Goal: Task Accomplishment & Management: Manage account settings

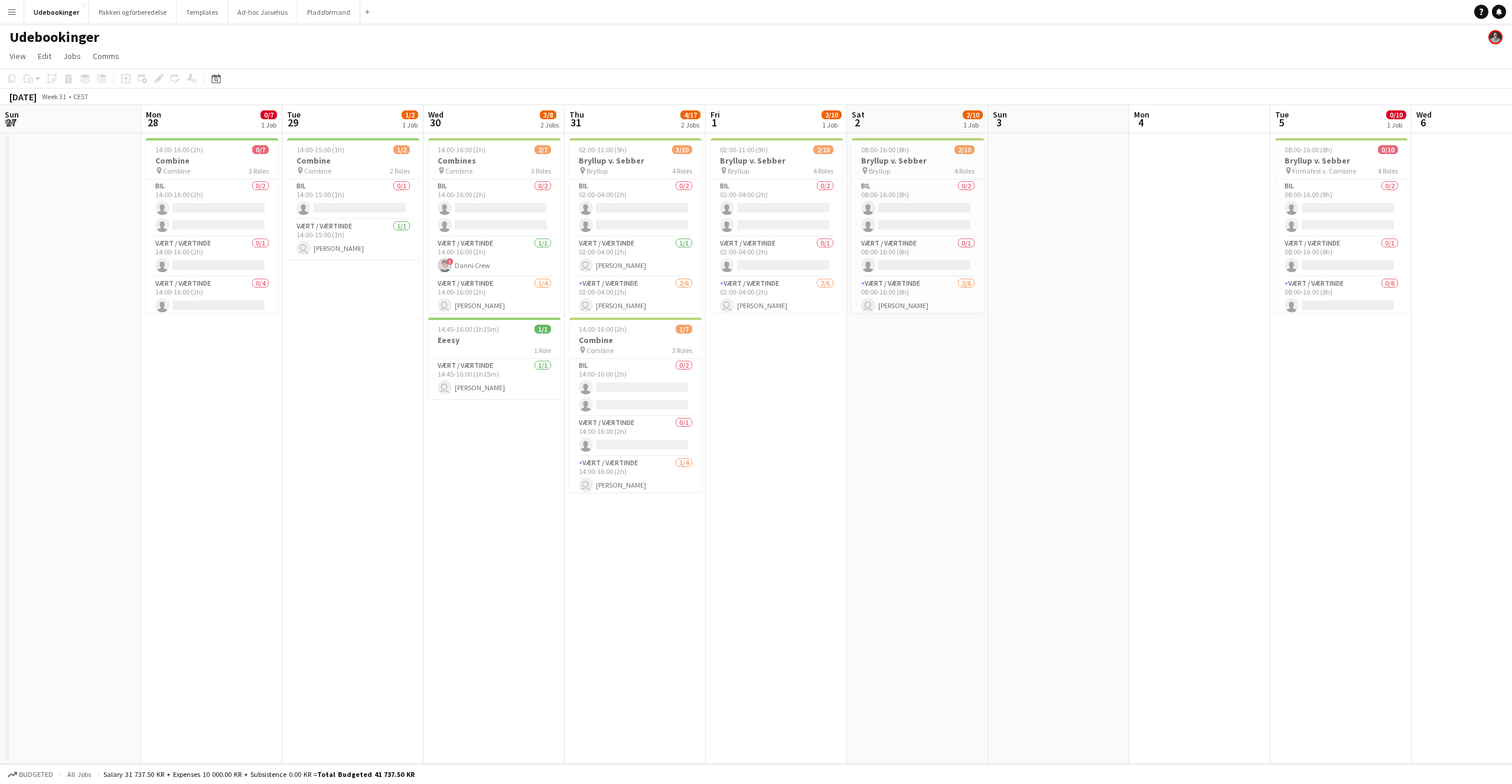
scroll to position [0, 406]
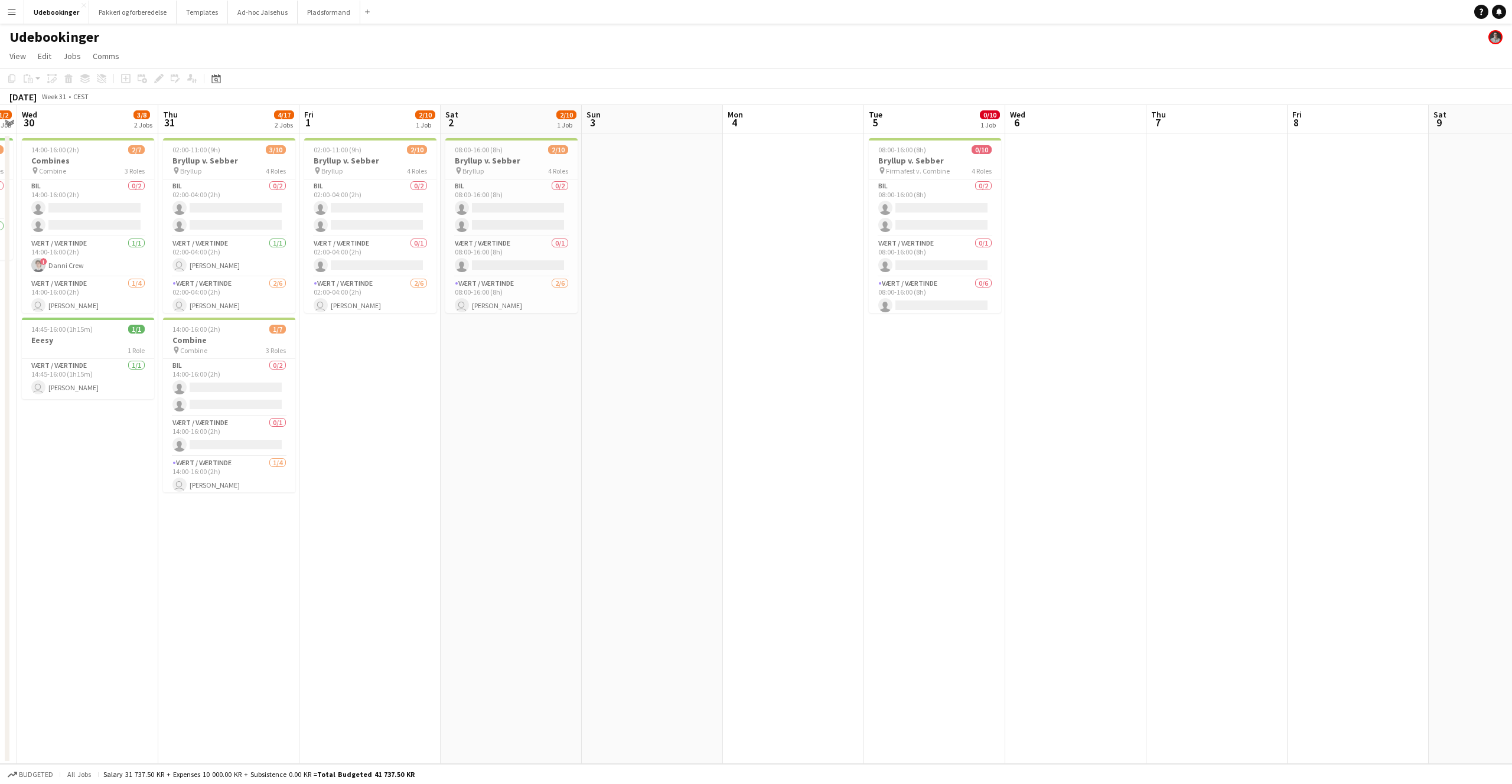
click at [322, 517] on app-date-cell "02:00-11:00 (9h) 2/10 Bryllup v. Sebber pin Bryllup 4 Roles Bil 0/2 02:00-04:00…" at bounding box center [369, 449] width 141 height 630
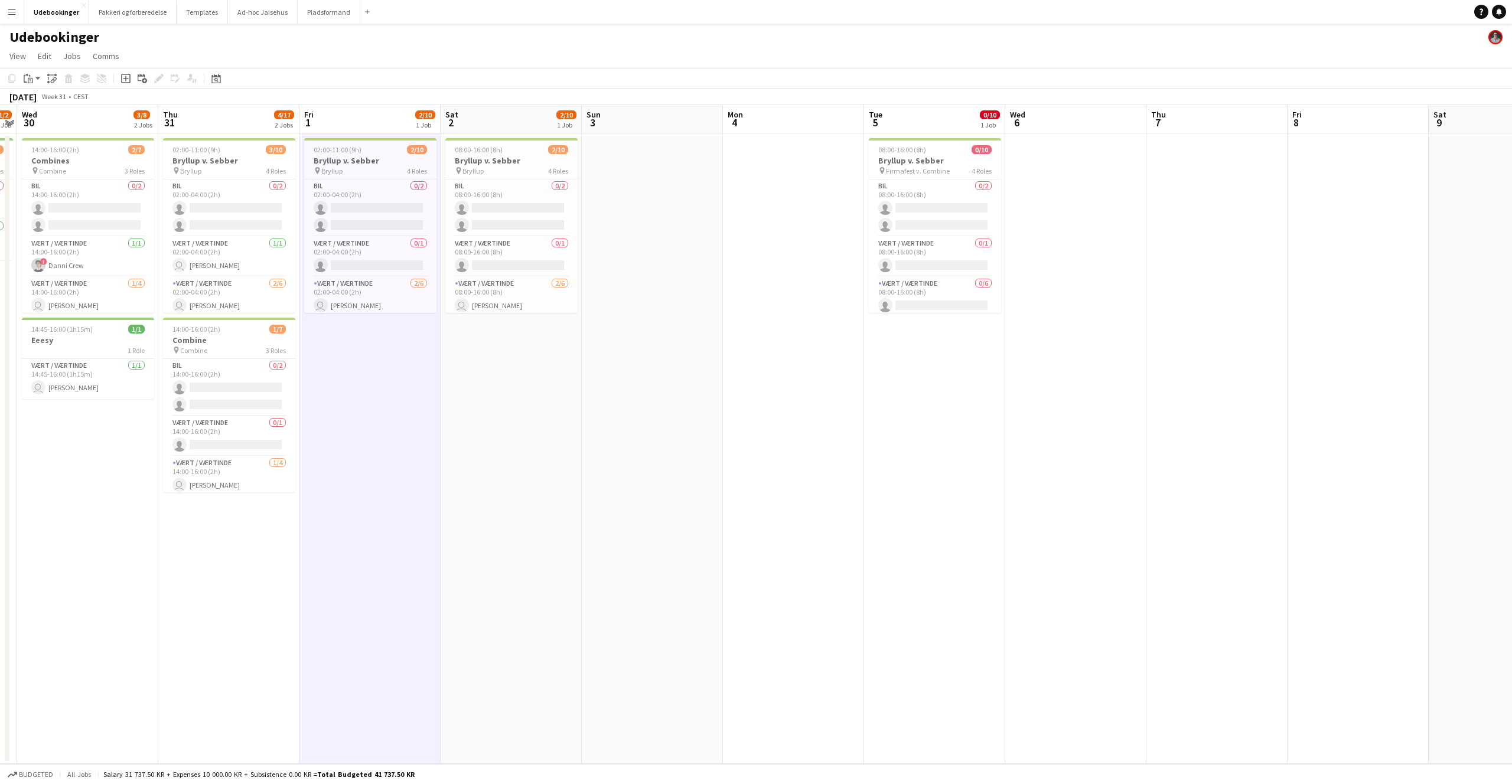
click at [326, 58] on app-page-menu "View Day view expanded Day view collapsed Month view Date picker Jump to [DATE]…" at bounding box center [756, 58] width 1512 height 23
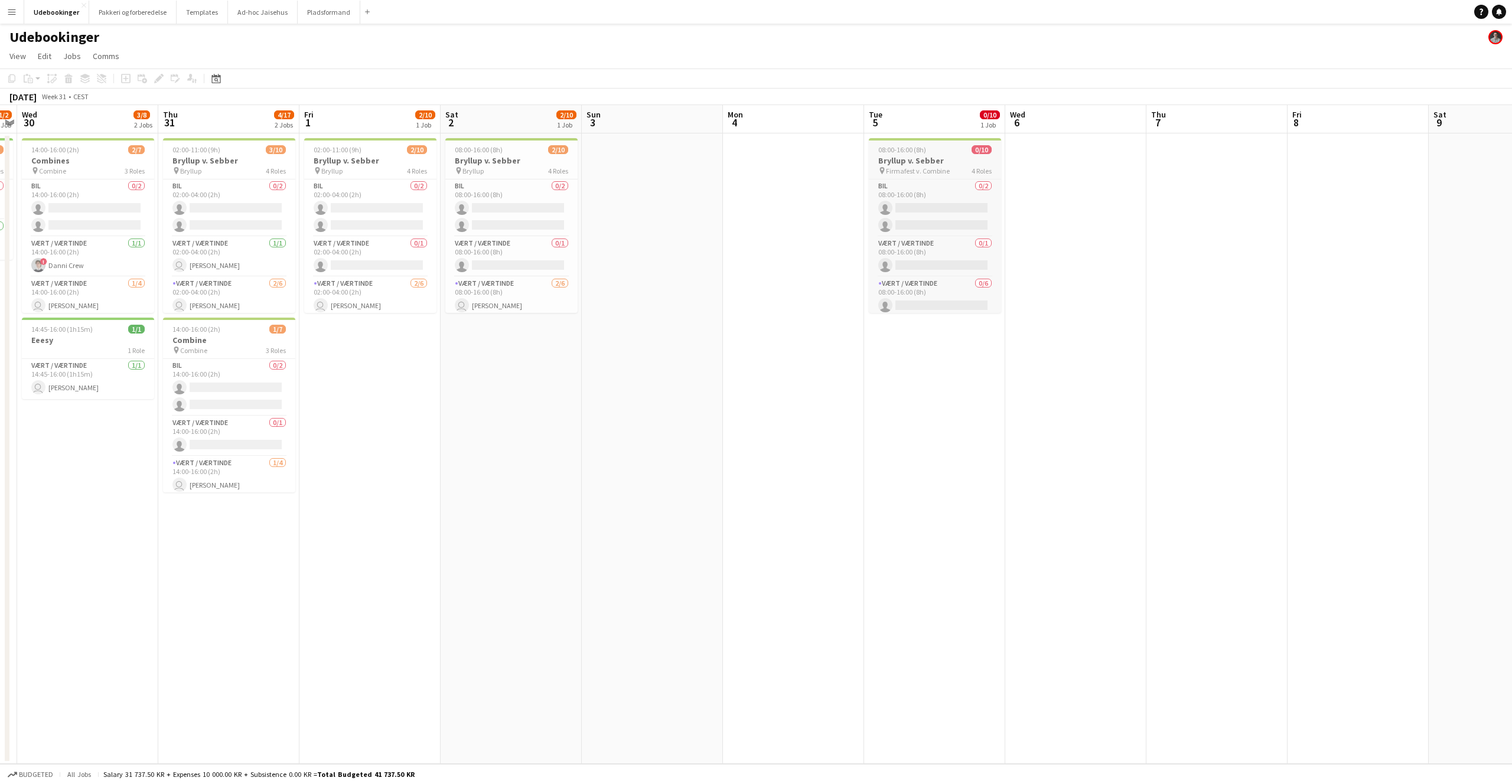
click at [919, 160] on h3 "Bryllup v. Sebber" at bounding box center [934, 160] width 132 height 11
click at [190, 79] on icon at bounding box center [190, 77] width 6 height 6
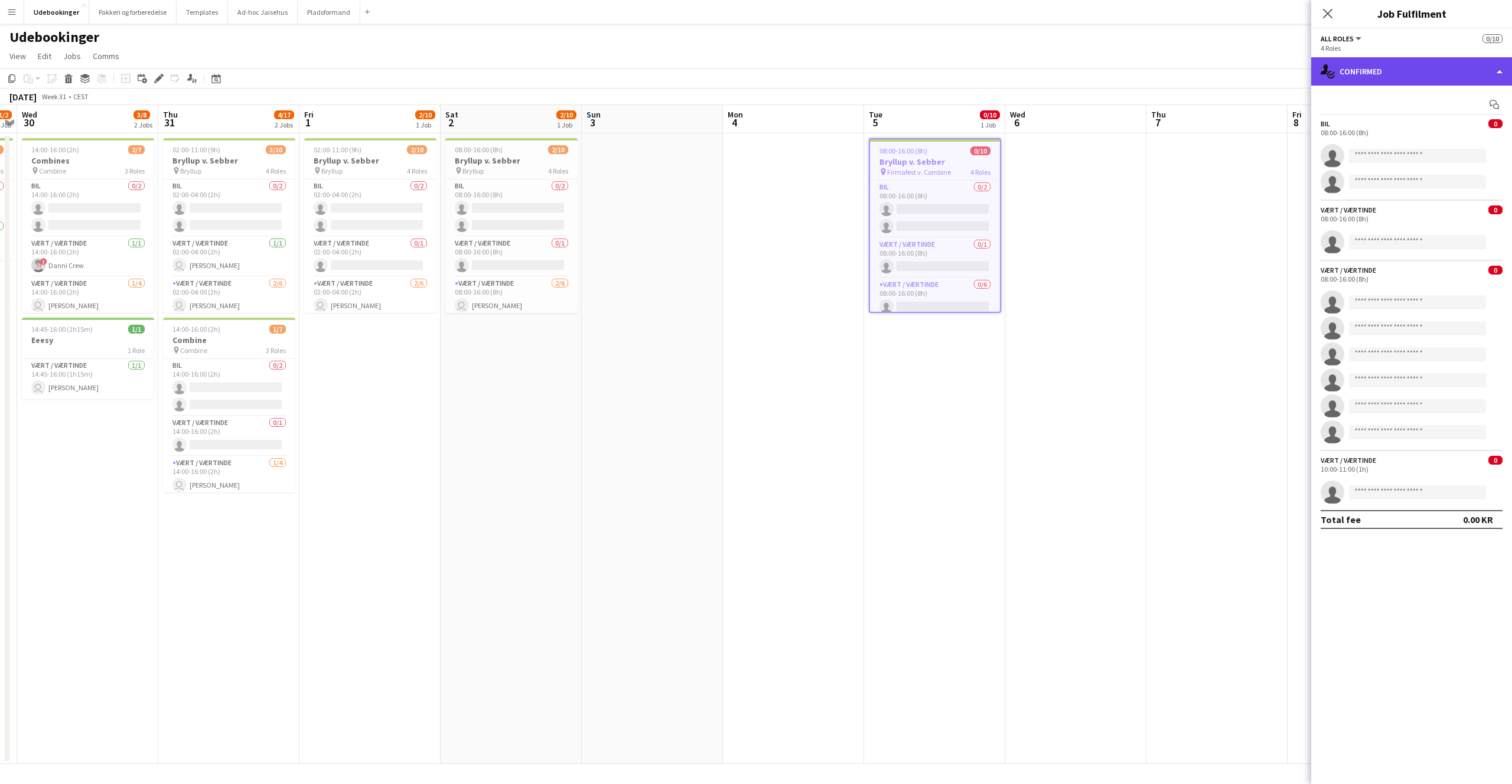
click at [1353, 73] on div "single-neutral-actions-check-2 Confirmed" at bounding box center [1412, 71] width 201 height 28
click at [1343, 93] on div "Start chat Bil 0 08:00-16:00 (8h) single-neutral-actions single-neutral-actions…" at bounding box center [1412, 312] width 201 height 453
click at [913, 212] on app-card-role "Bil 0/2 08:00-16:00 (8h) single-neutral-actions single-neutral-actions" at bounding box center [934, 209] width 130 height 58
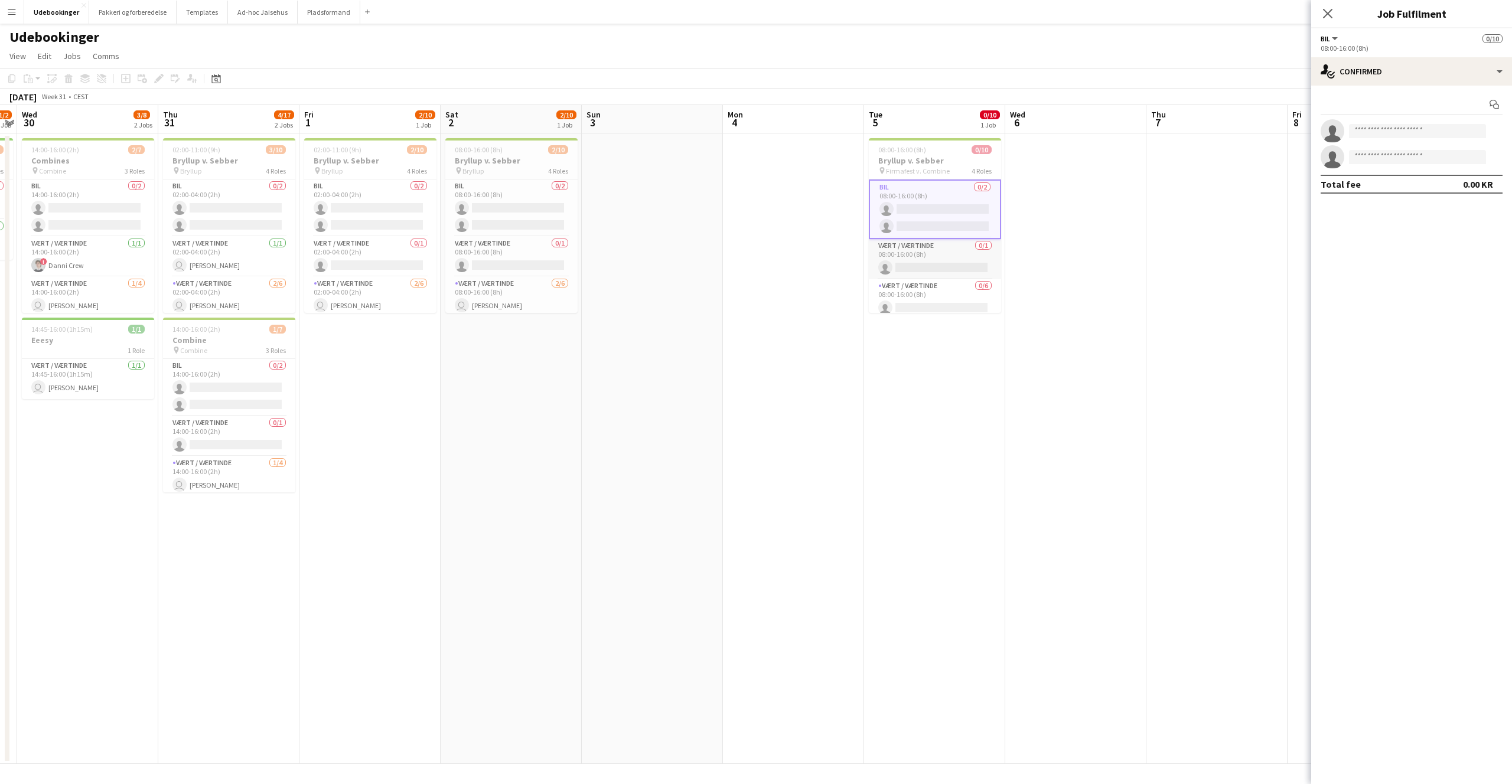
click at [922, 264] on app-card-role "Vært / Værtinde 0/1 08:00-16:00 (8h) single-neutral-actions" at bounding box center [934, 259] width 132 height 40
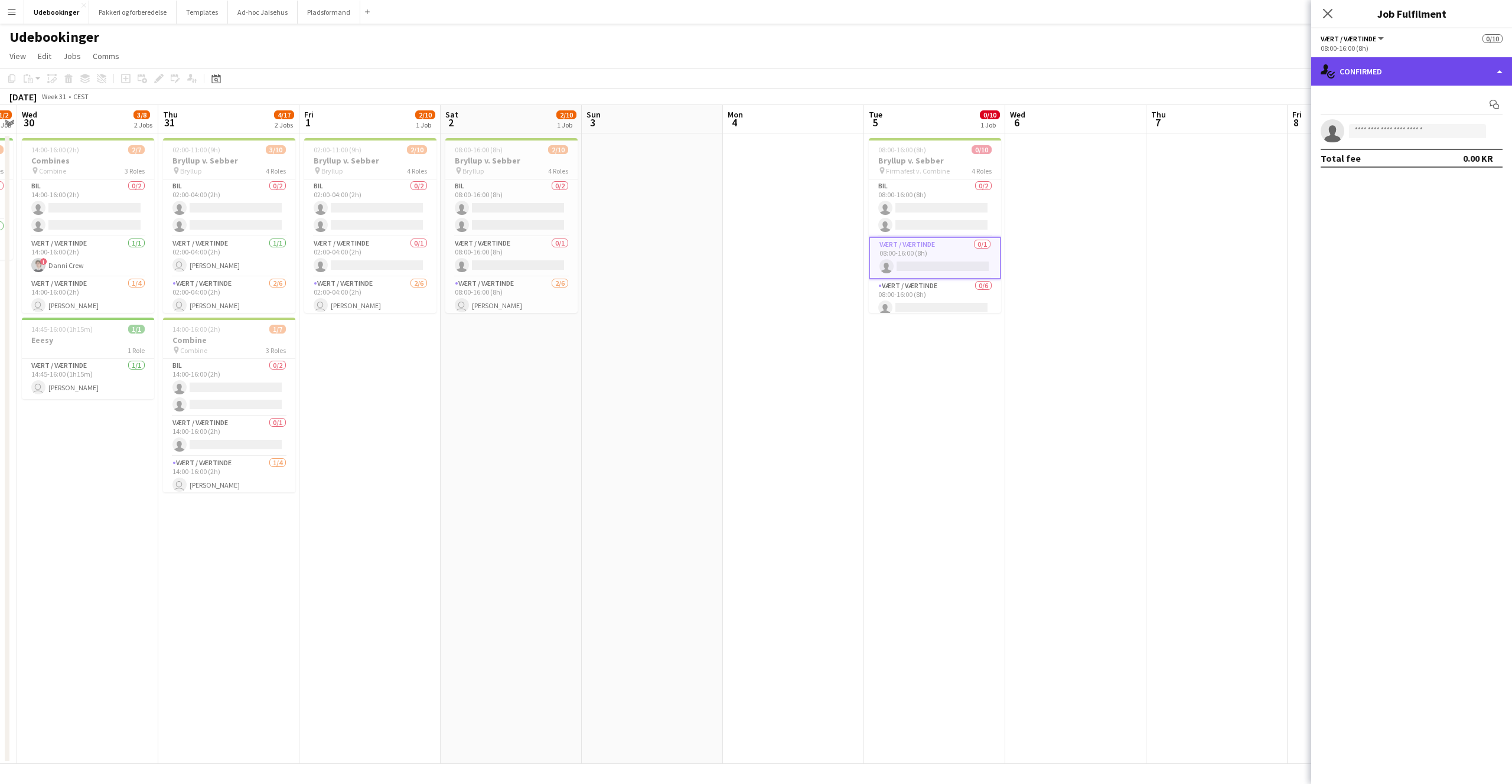
click at [1399, 77] on div "single-neutral-actions-check-2 Confirmed" at bounding box center [1412, 71] width 201 height 28
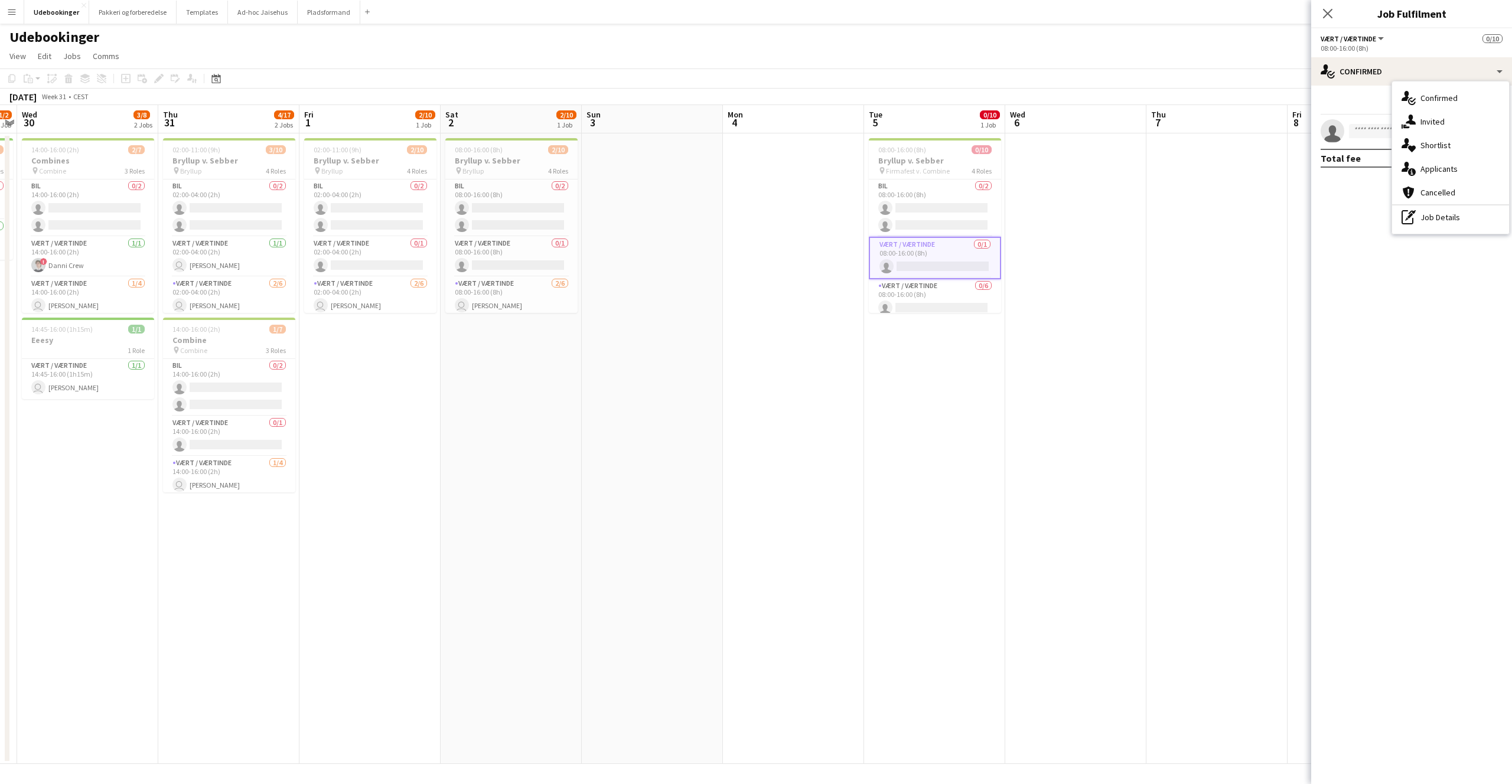
click at [1118, 236] on app-date-cell at bounding box center [1075, 449] width 141 height 630
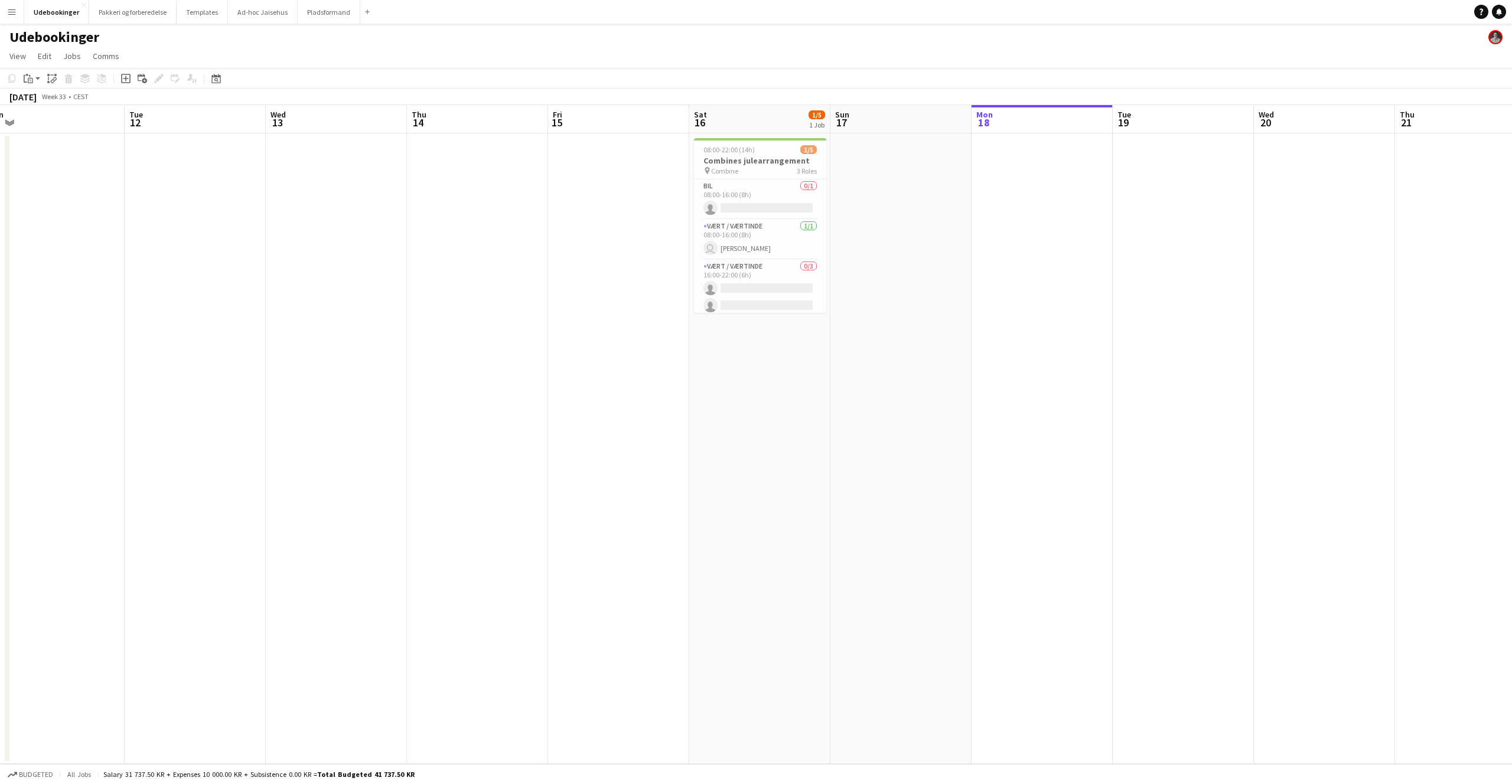
scroll to position [0, 487]
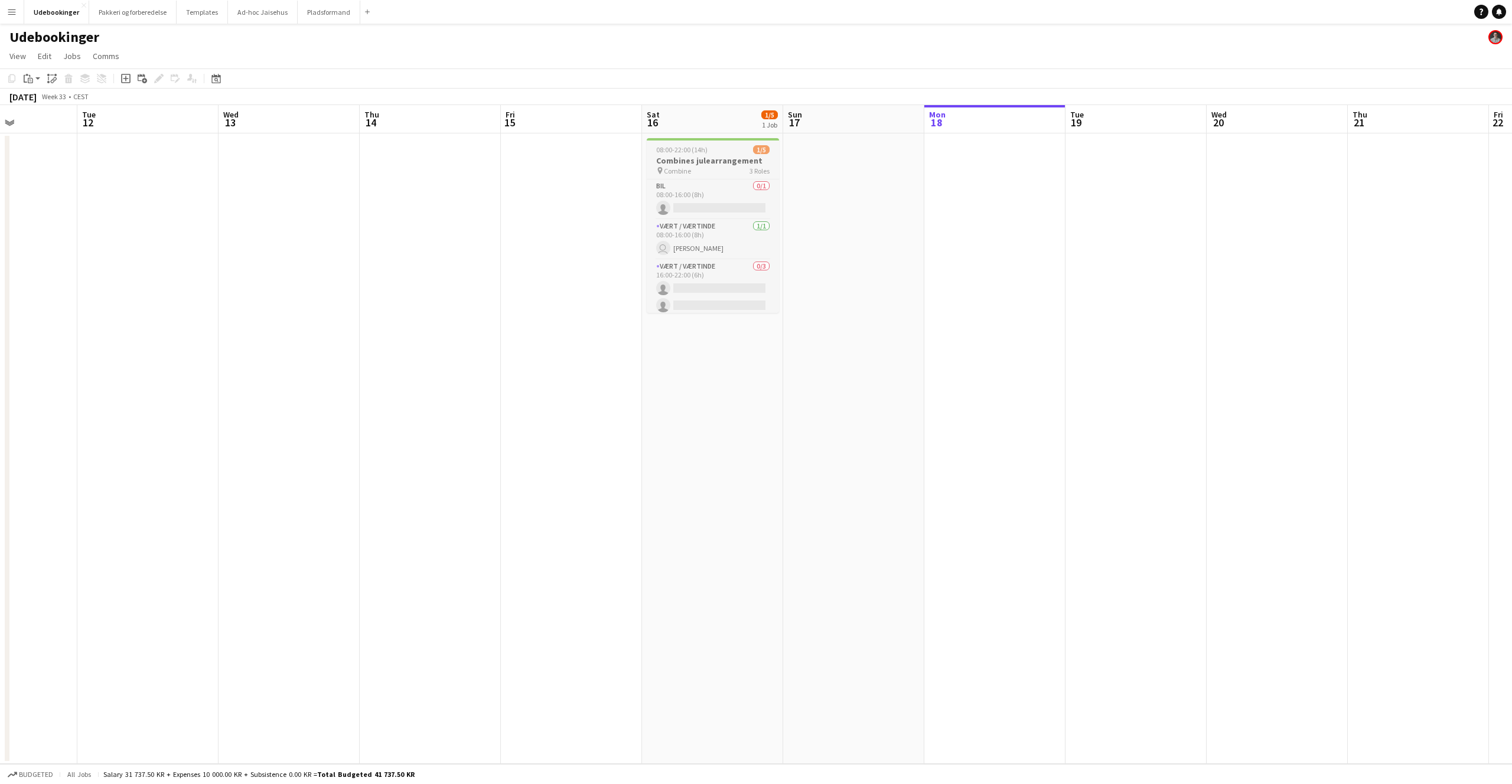
click at [708, 153] on div "08:00-22:00 (14h) 1/5" at bounding box center [712, 149] width 132 height 9
click at [1083, 160] on app-date-cell at bounding box center [1136, 449] width 141 height 630
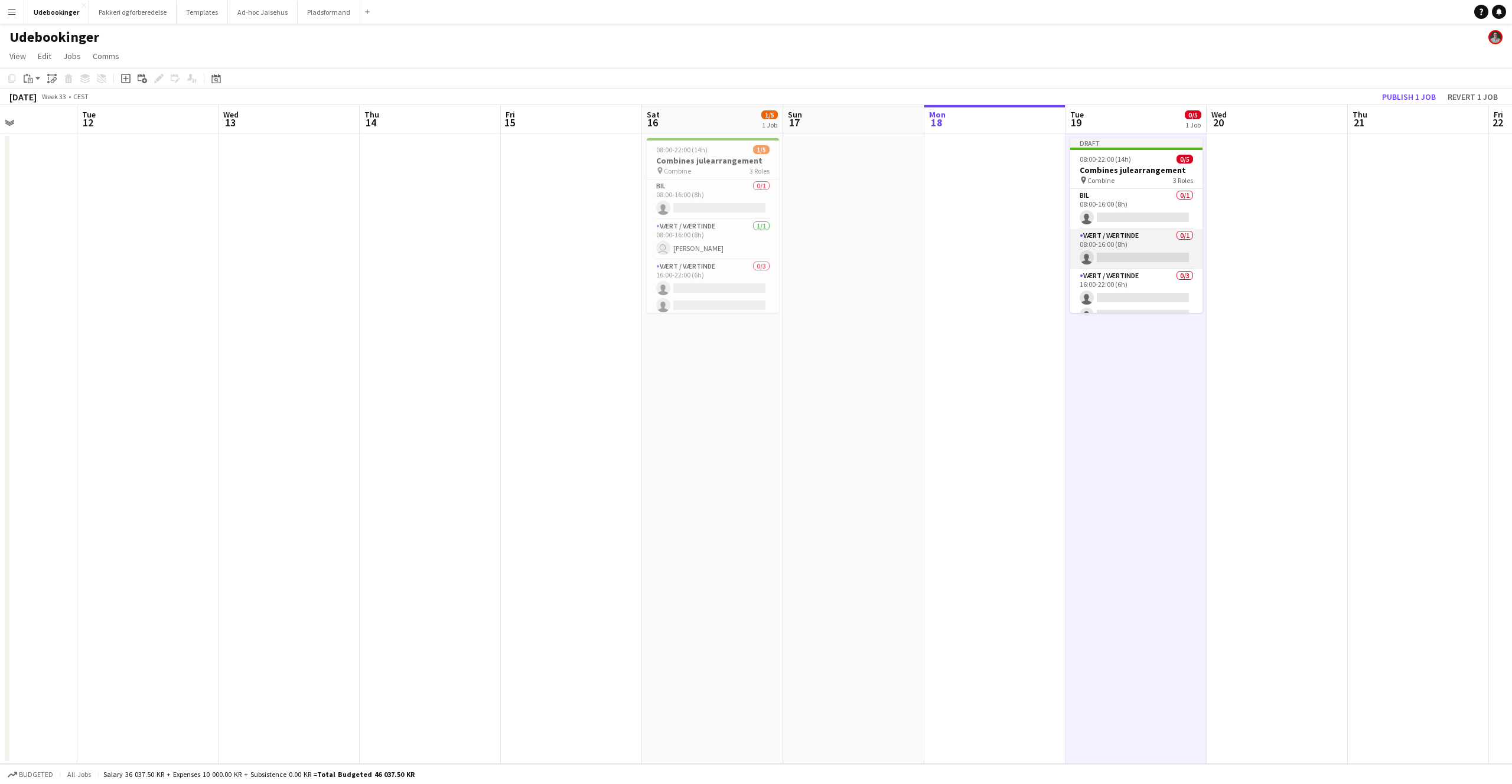
click at [1129, 245] on app-card-role "Vært / Værtinde 0/1 08:00-16:00 (8h) single-neutral-actions" at bounding box center [1136, 249] width 132 height 40
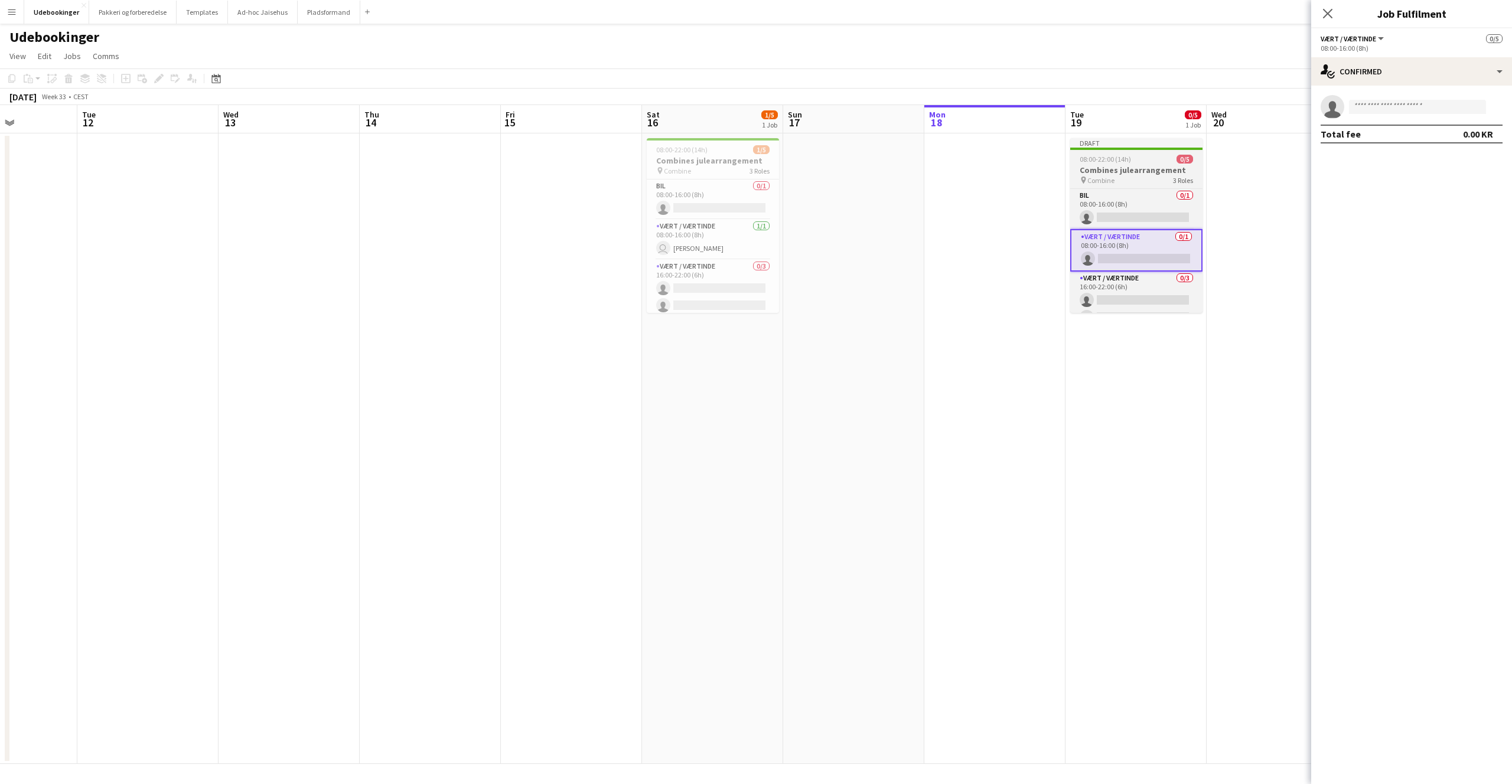
click at [1107, 171] on h3 "Combines julearrangement" at bounding box center [1136, 169] width 132 height 11
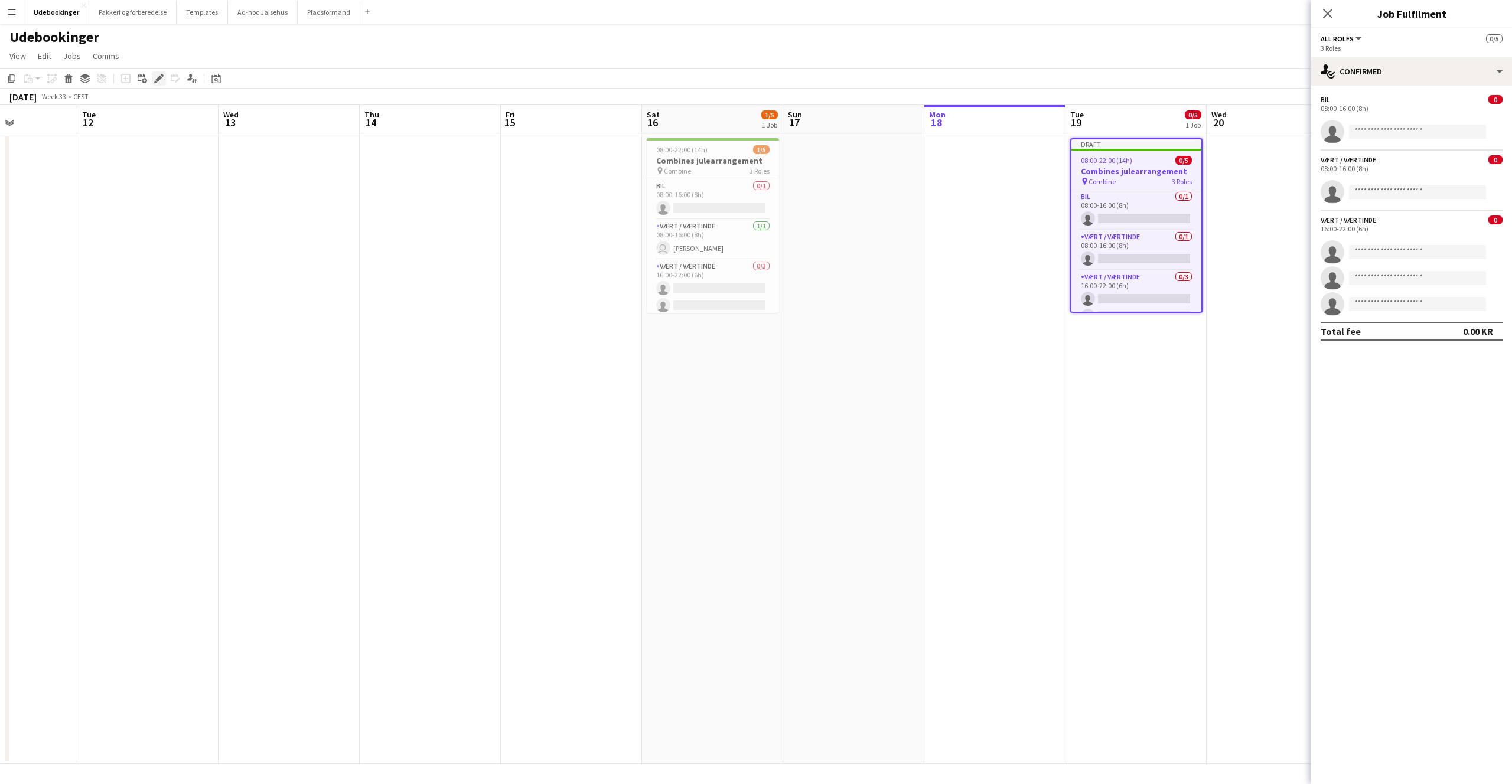
click at [160, 82] on icon "Edit" at bounding box center [159, 79] width 10 height 10
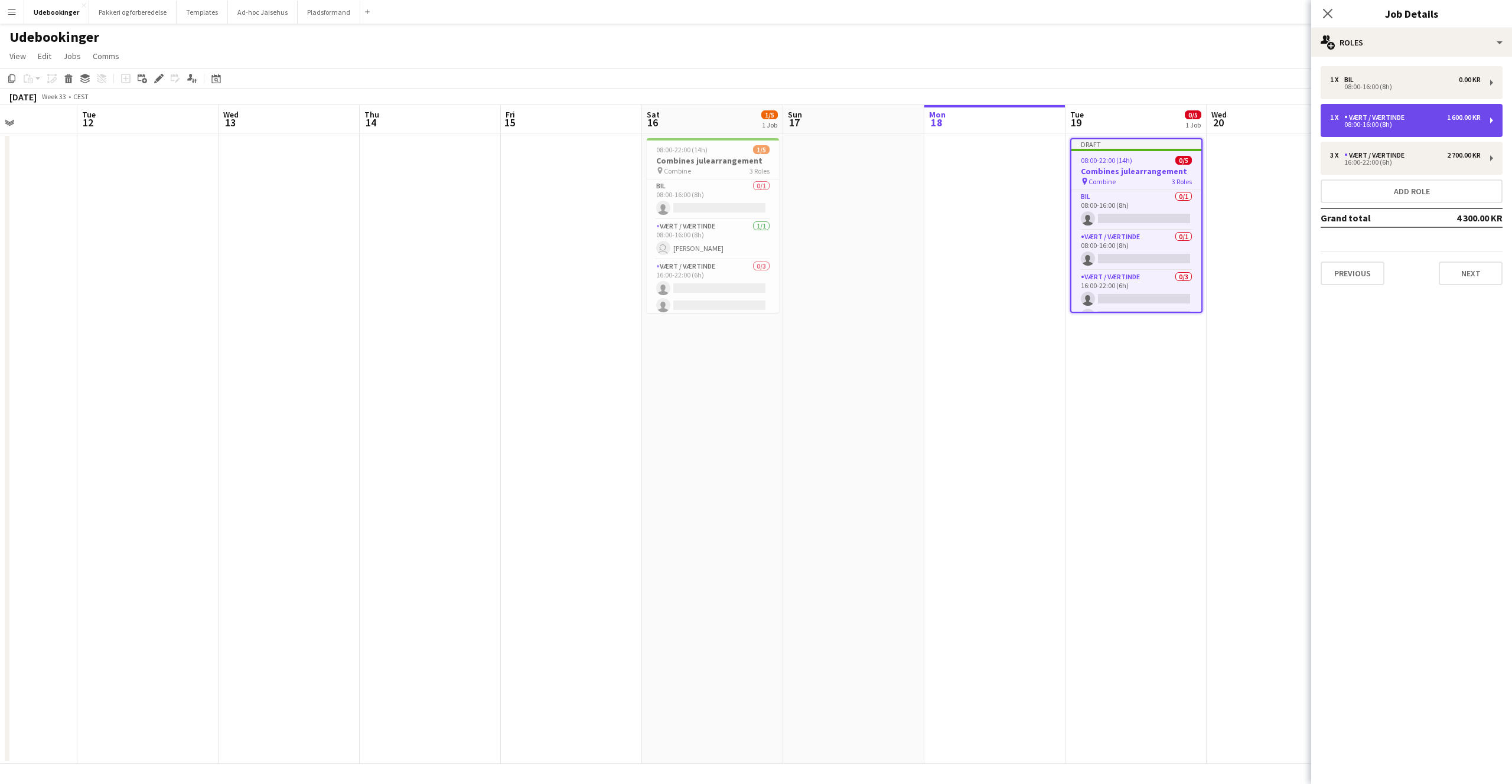
click at [1493, 121] on div "1 x Vært / Værtinde 1 600.00 KR 08:00-16:00 (8h)" at bounding box center [1412, 120] width 182 height 33
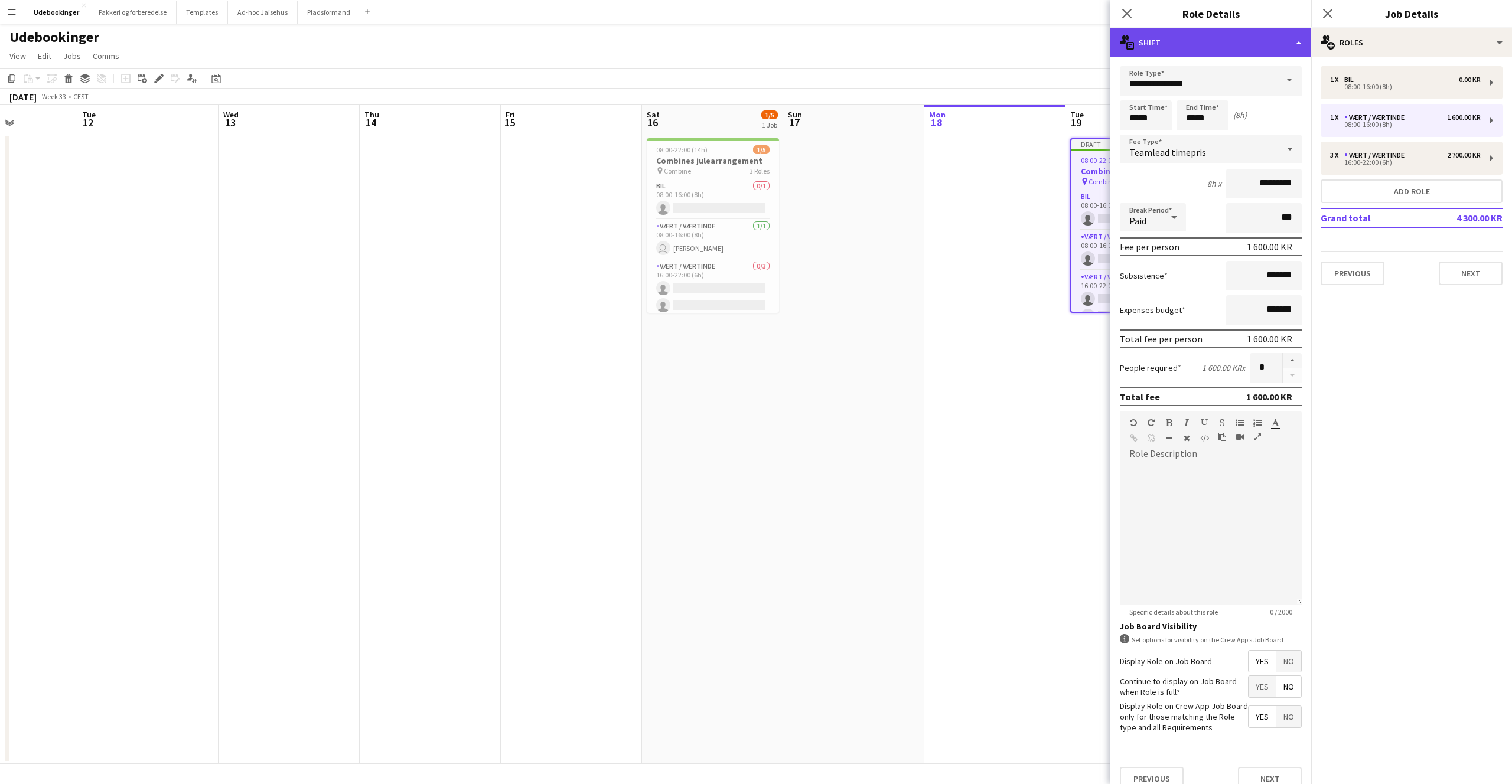
click at [1195, 53] on div "multiple-actions-text Shift" at bounding box center [1211, 42] width 201 height 28
click at [1235, 99] on div "multiple-actions-check-2 Requirements" at bounding box center [1249, 92] width 117 height 23
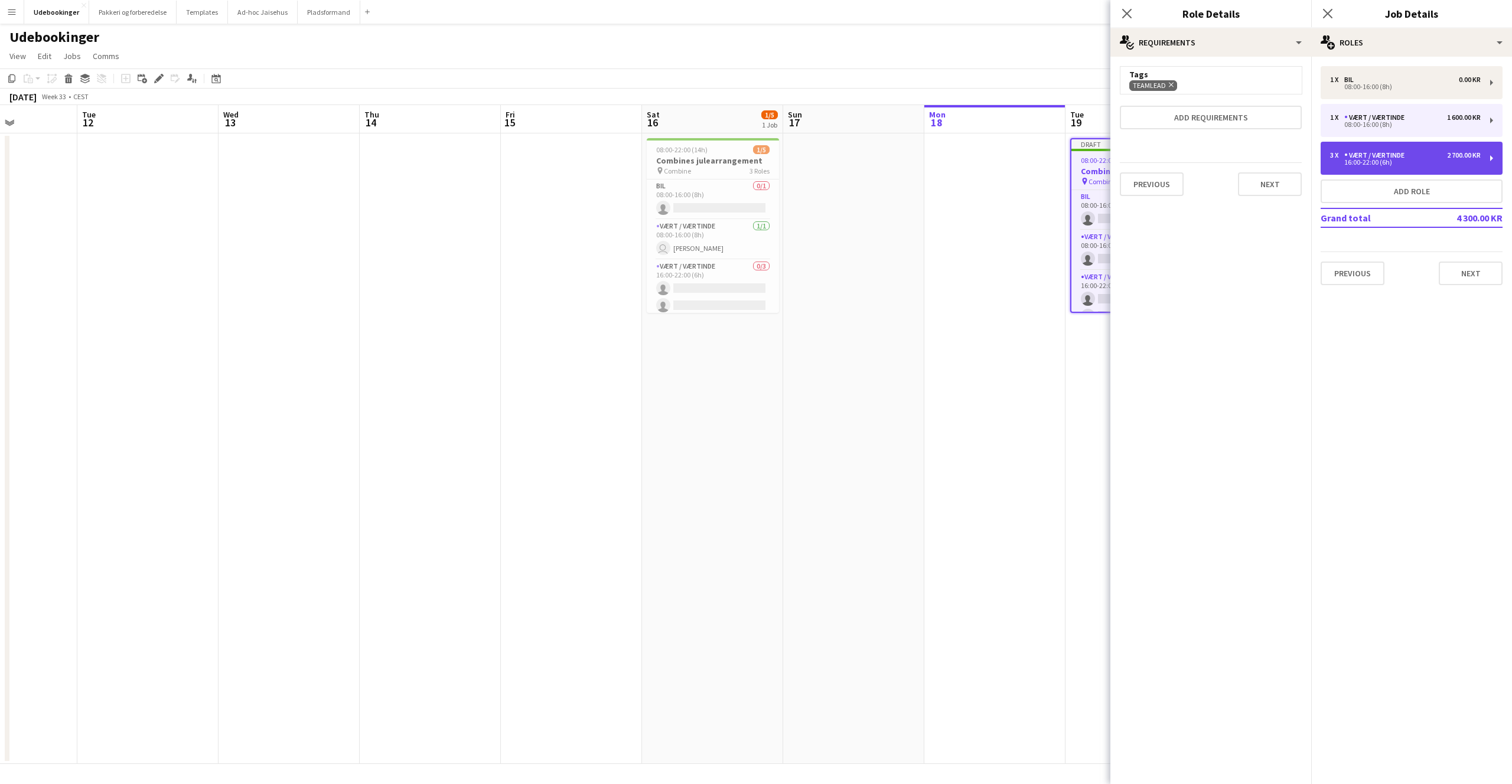
click at [1489, 159] on div "3 x Vært / Værtinde 2 700.00 KR 16:00-22:00 (6h)" at bounding box center [1412, 158] width 182 height 33
type input "*****"
type input "*********"
type input "*"
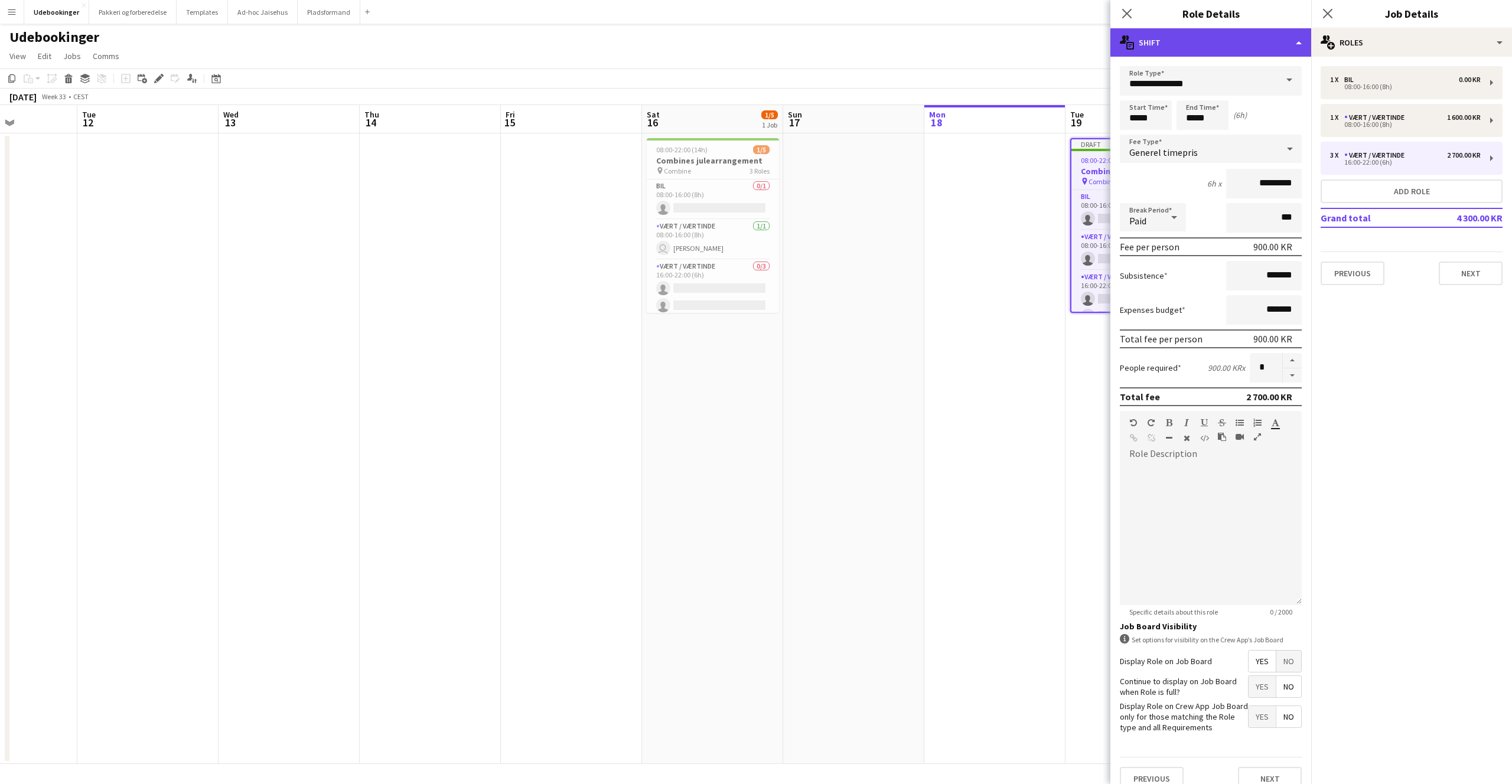
click at [1185, 48] on div "multiple-actions-text Shift" at bounding box center [1211, 42] width 201 height 28
click at [1226, 95] on div "multiple-actions-check-2 Requirements" at bounding box center [1249, 92] width 117 height 23
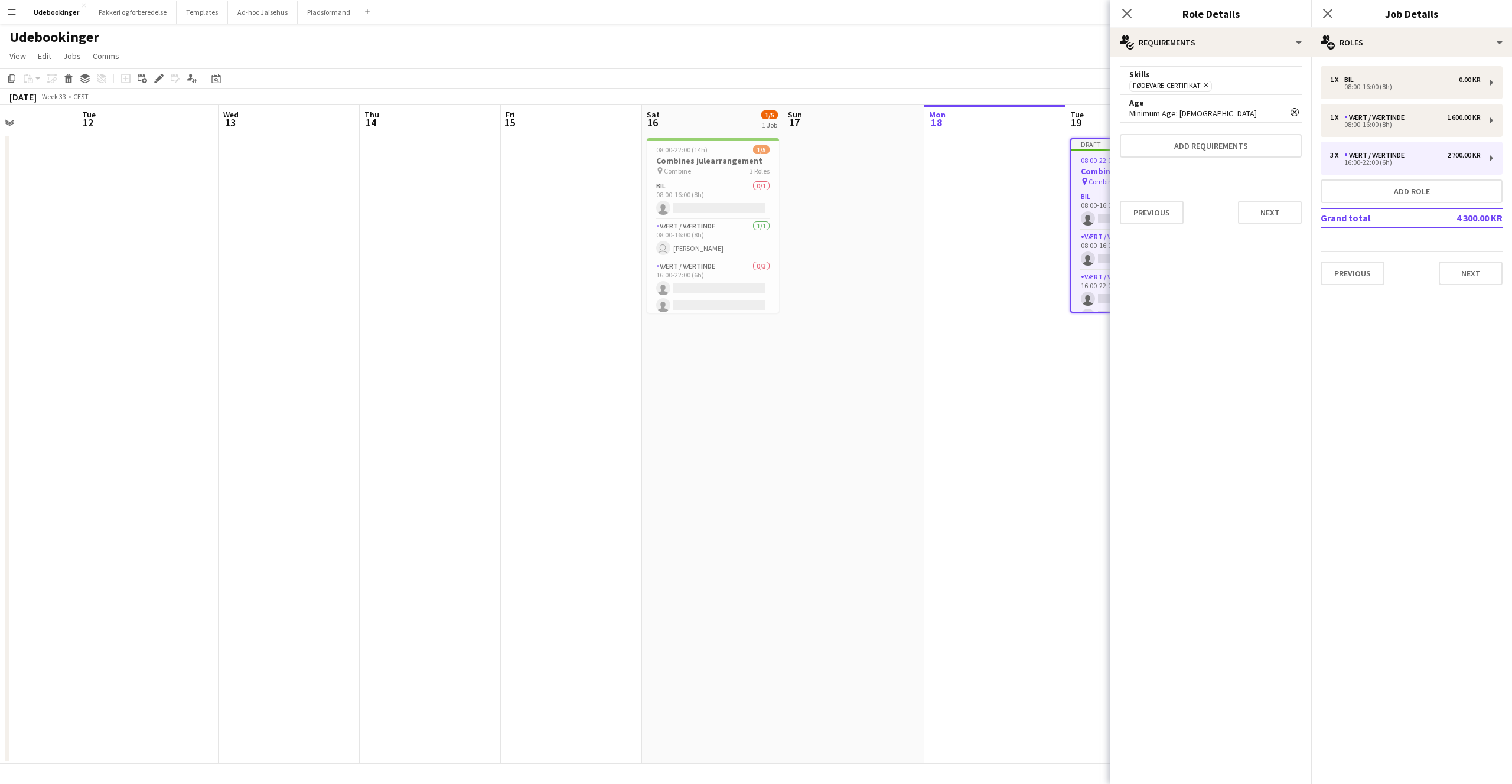
click at [1370, 326] on mat-expansion-panel "pencil3 General details 1 x Bil 0.00 KR 08:00-16:00 (8h) 1 x Vært / Værtinde 1 …" at bounding box center [1412, 420] width 201 height 727
click at [1125, 19] on app-icon "Close pop-in" at bounding box center [1126, 14] width 17 height 17
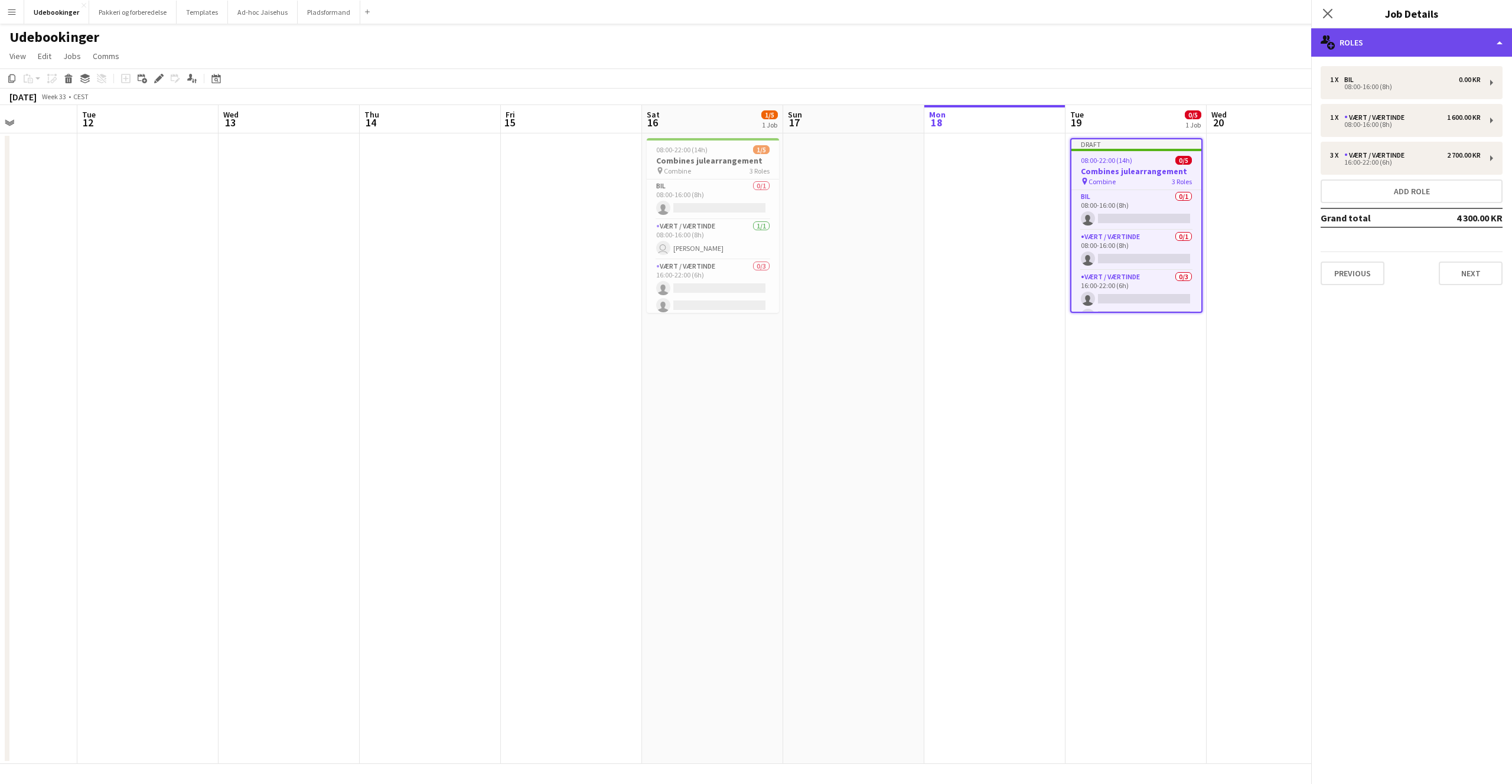
click at [1349, 40] on div "multiple-users-add Roles" at bounding box center [1412, 42] width 201 height 28
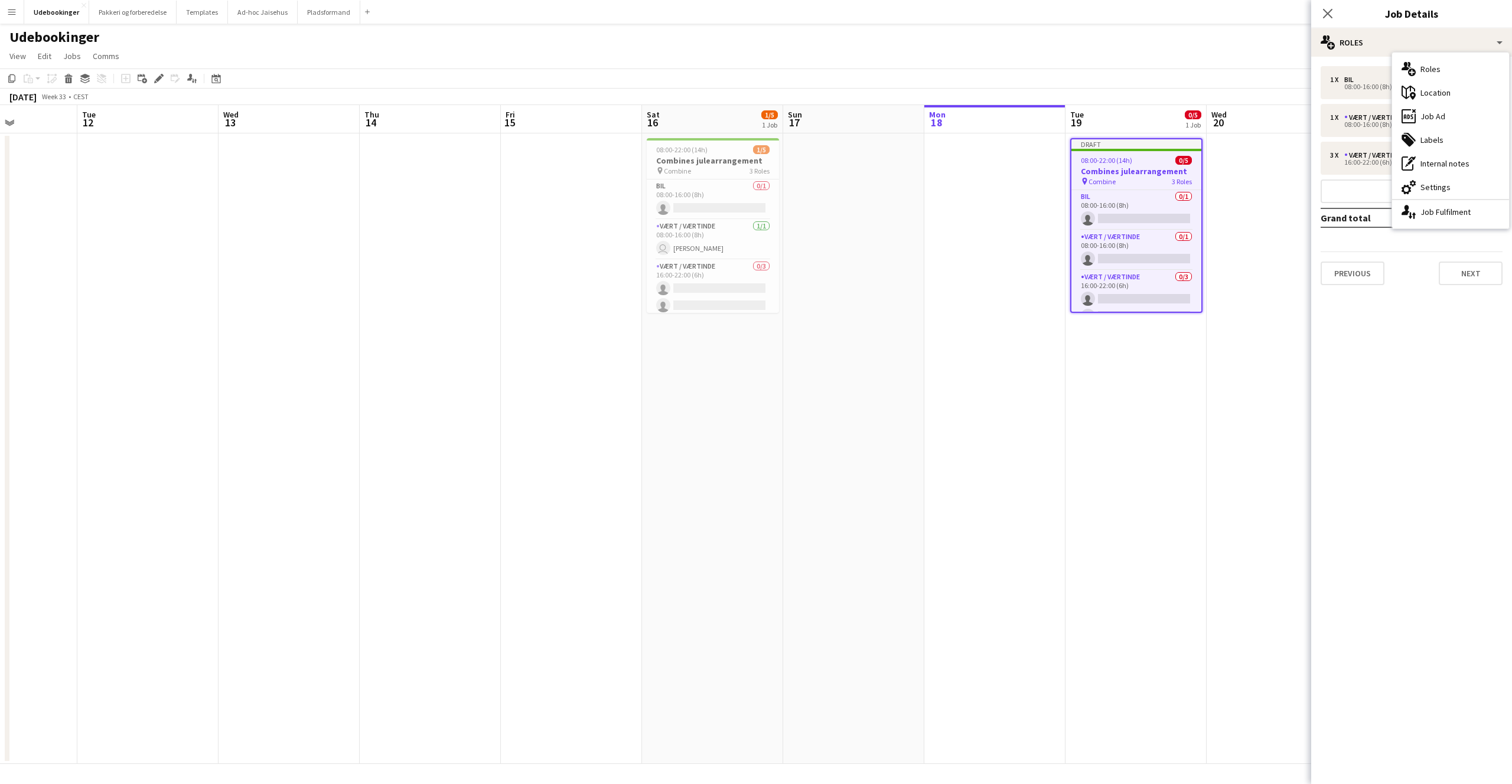
drag, startPoint x: 1387, startPoint y: 407, endPoint x: 1433, endPoint y: 339, distance: 82.1
click at [1388, 406] on mat-expansion-panel "pencil3 General details 1 x Bil 0.00 KR 08:00-16:00 (8h) 1 x Vært / Værtinde 1 …" at bounding box center [1412, 420] width 201 height 727
click at [1480, 267] on button "Next" at bounding box center [1470, 273] width 64 height 23
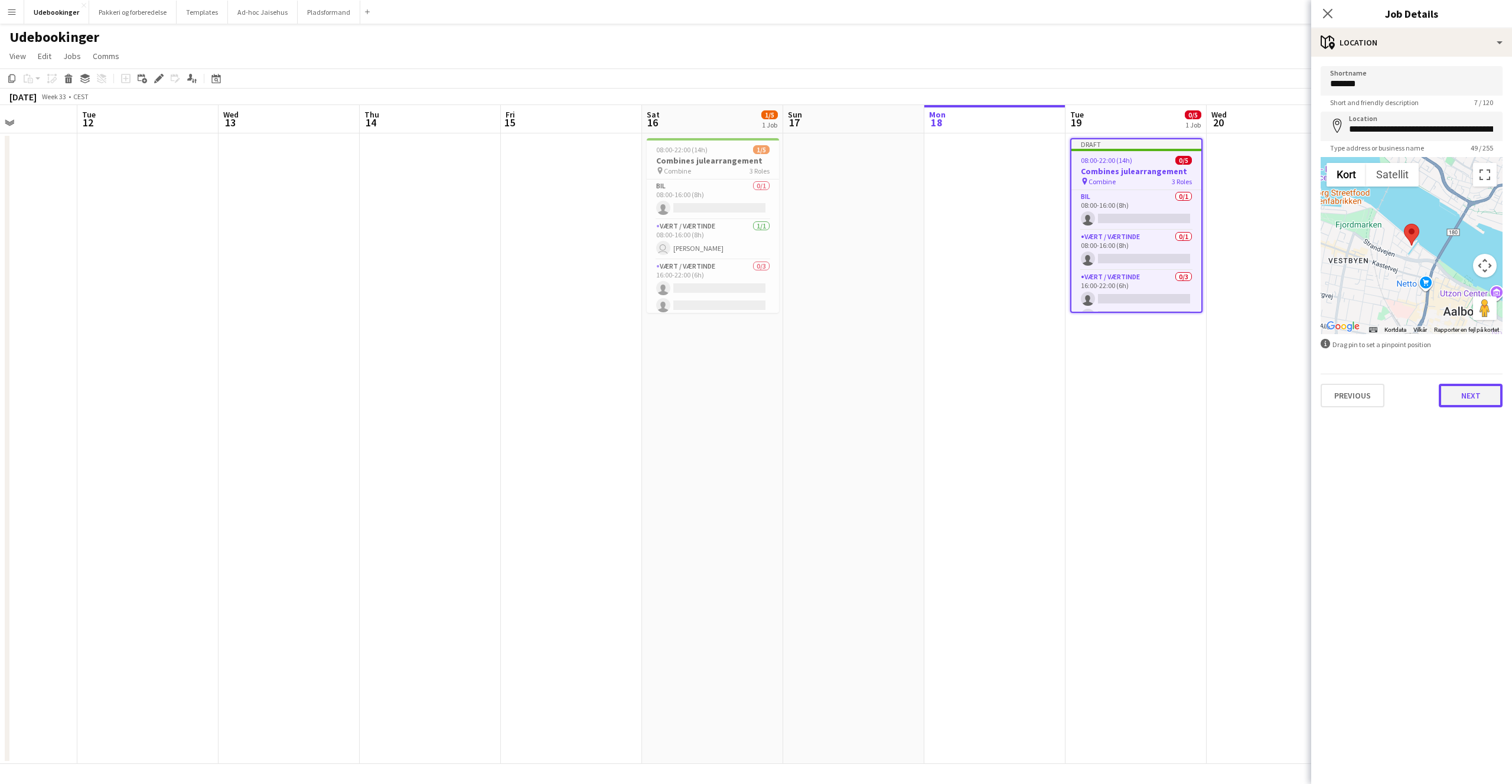
click at [1467, 397] on button "Next" at bounding box center [1470, 395] width 64 height 23
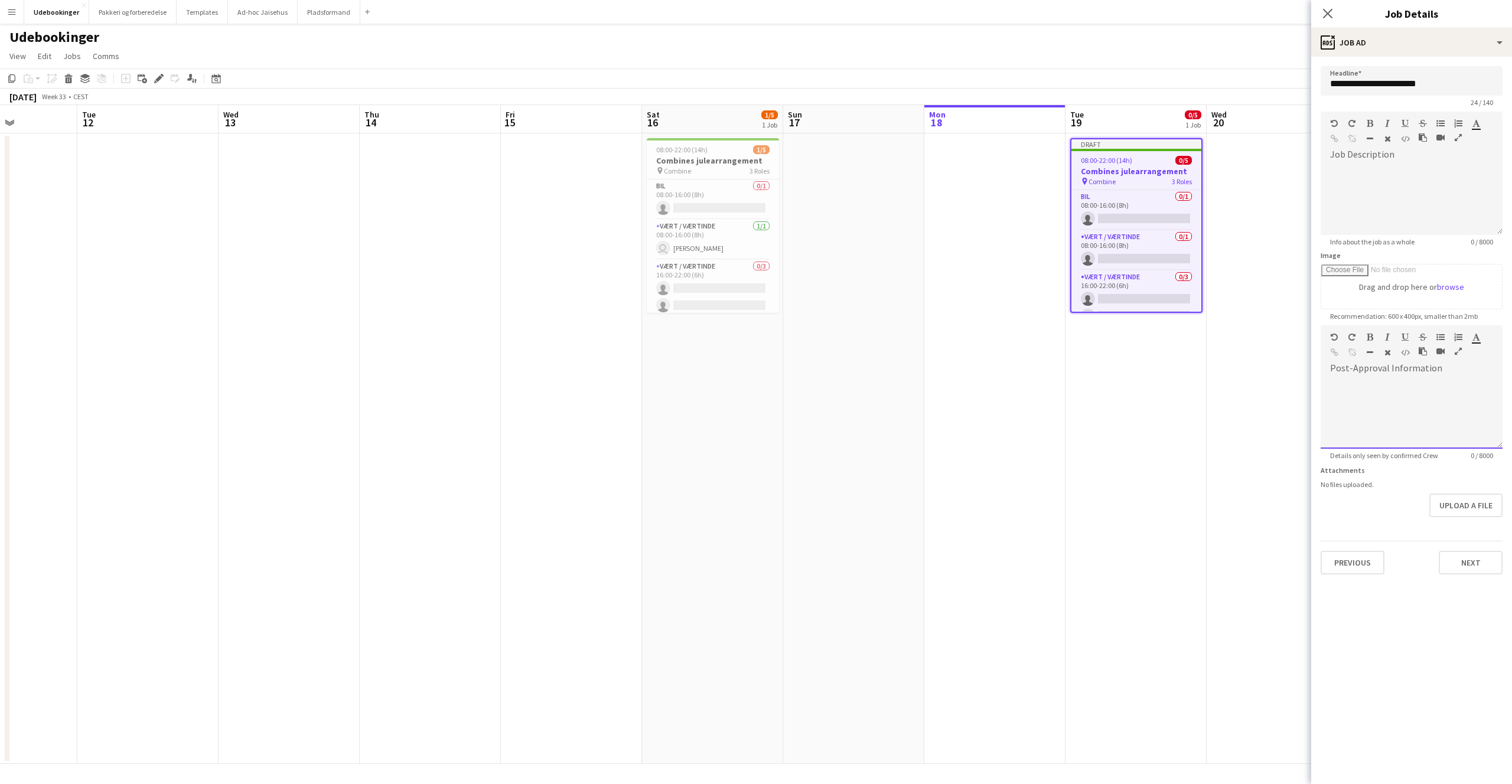
click at [1393, 406] on div at bounding box center [1412, 412] width 182 height 70
click at [1359, 171] on div at bounding box center [1412, 199] width 182 height 70
click at [1471, 558] on button "Next" at bounding box center [1470, 562] width 64 height 23
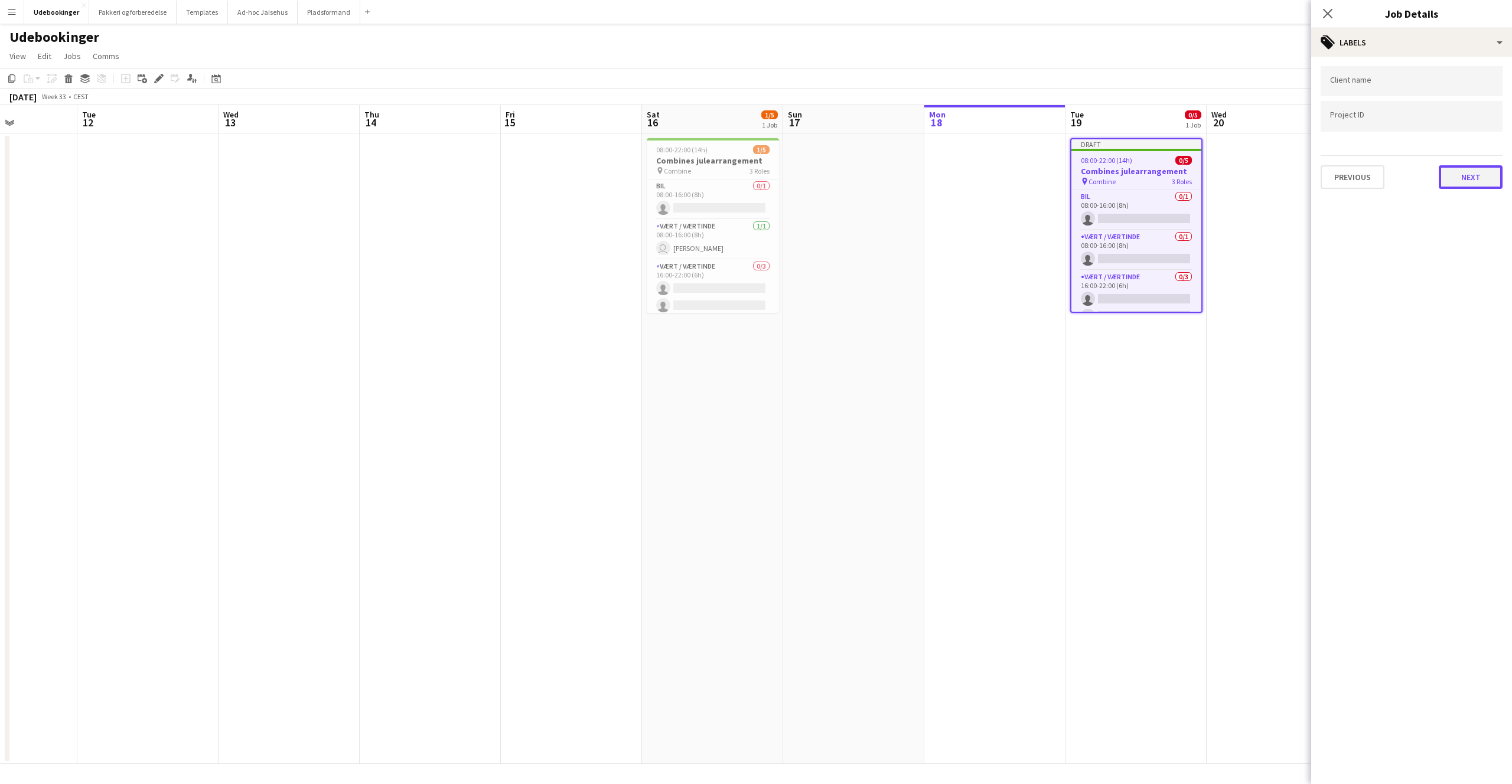
click at [1460, 173] on button "Next" at bounding box center [1470, 177] width 64 height 23
click at [1341, 119] on button "Previous" at bounding box center [1352, 121] width 64 height 23
click at [1489, 162] on div "Previous Next" at bounding box center [1412, 173] width 182 height 34
click at [1484, 168] on button "Next" at bounding box center [1470, 177] width 64 height 23
click at [1455, 127] on button "Next" at bounding box center [1470, 121] width 64 height 23
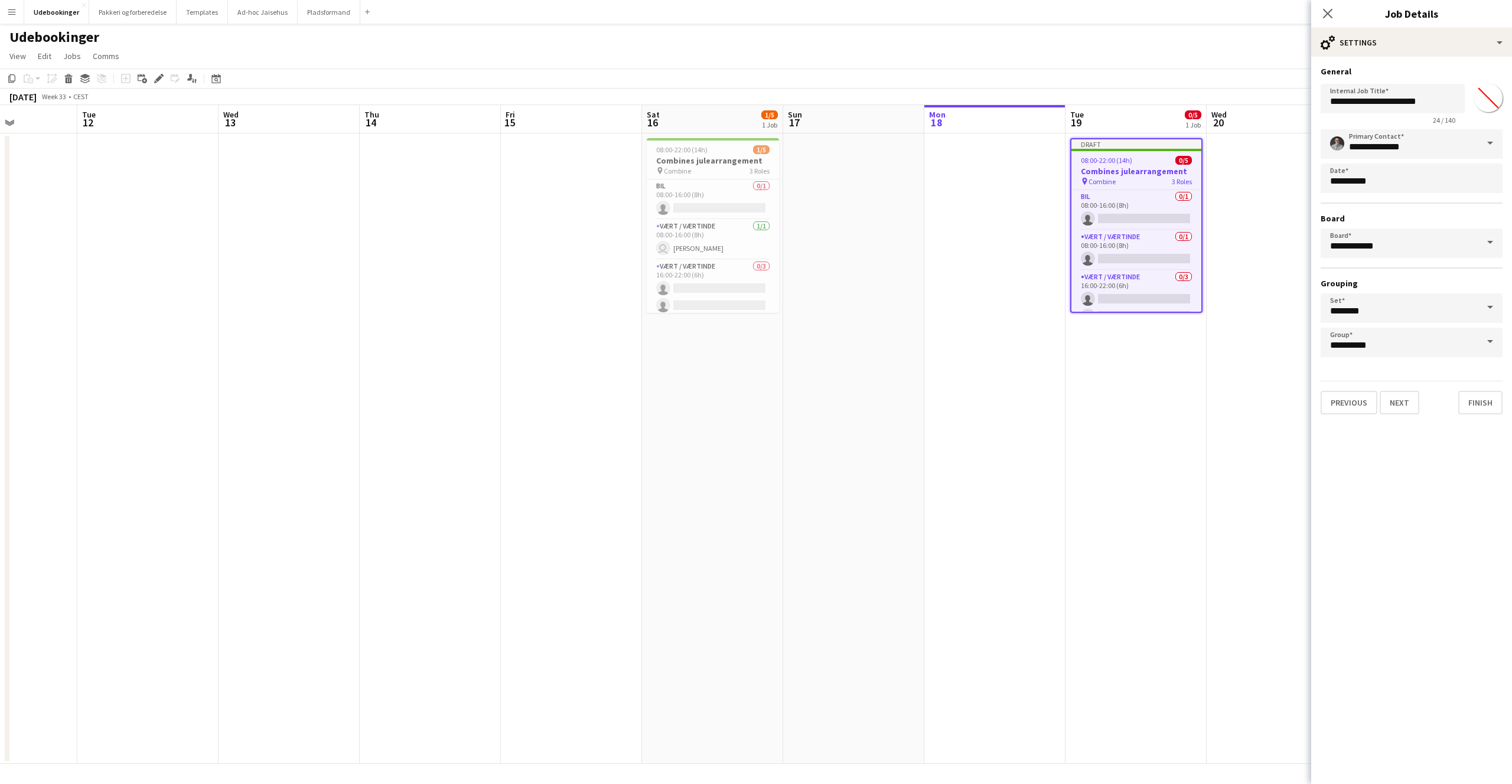
click at [1141, 73] on app-toolbar "Copy Paste Paste Command V Paste with crew Command Shift V Paste linked Job [GE…" at bounding box center [756, 79] width 1512 height 20
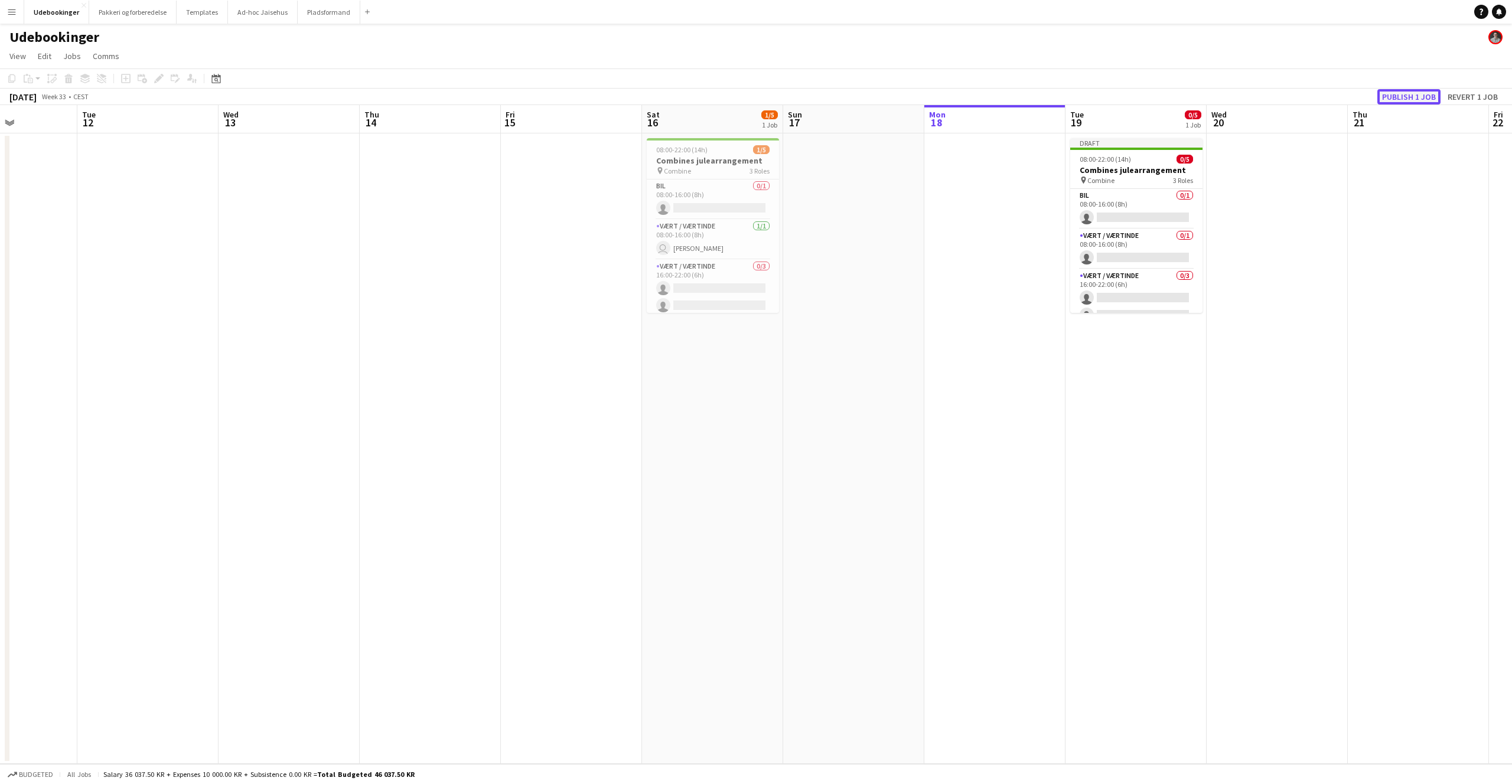
click at [1425, 94] on button "Publish 1 job" at bounding box center [1409, 96] width 63 height 15
click at [1160, 231] on app-card-role "Vært / Værtinde 1A 0/1 08:00-16:00 (8h) single-neutral-actions" at bounding box center [1136, 240] width 132 height 40
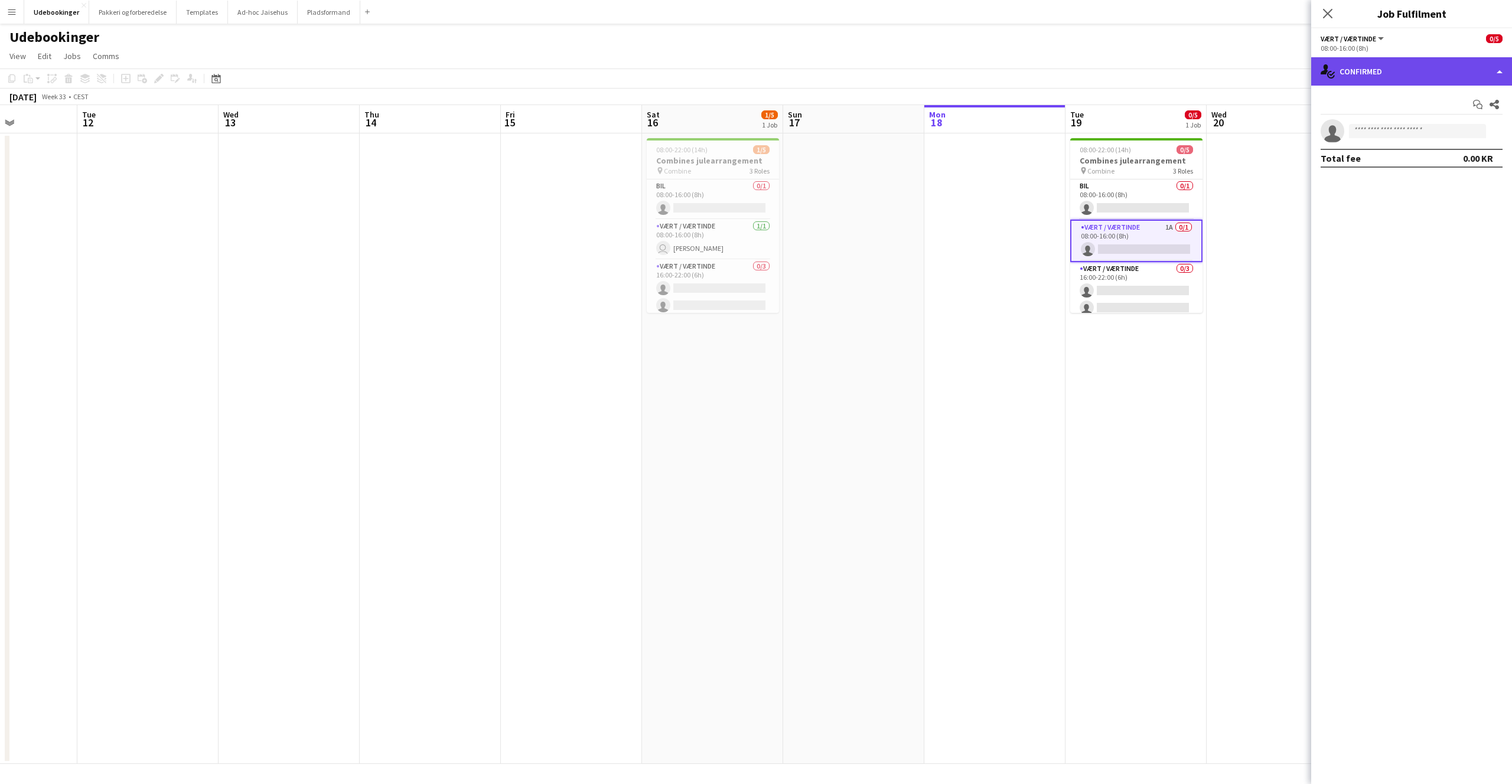
click at [1434, 64] on div "single-neutral-actions-check-2 Confirmed" at bounding box center [1412, 71] width 201 height 28
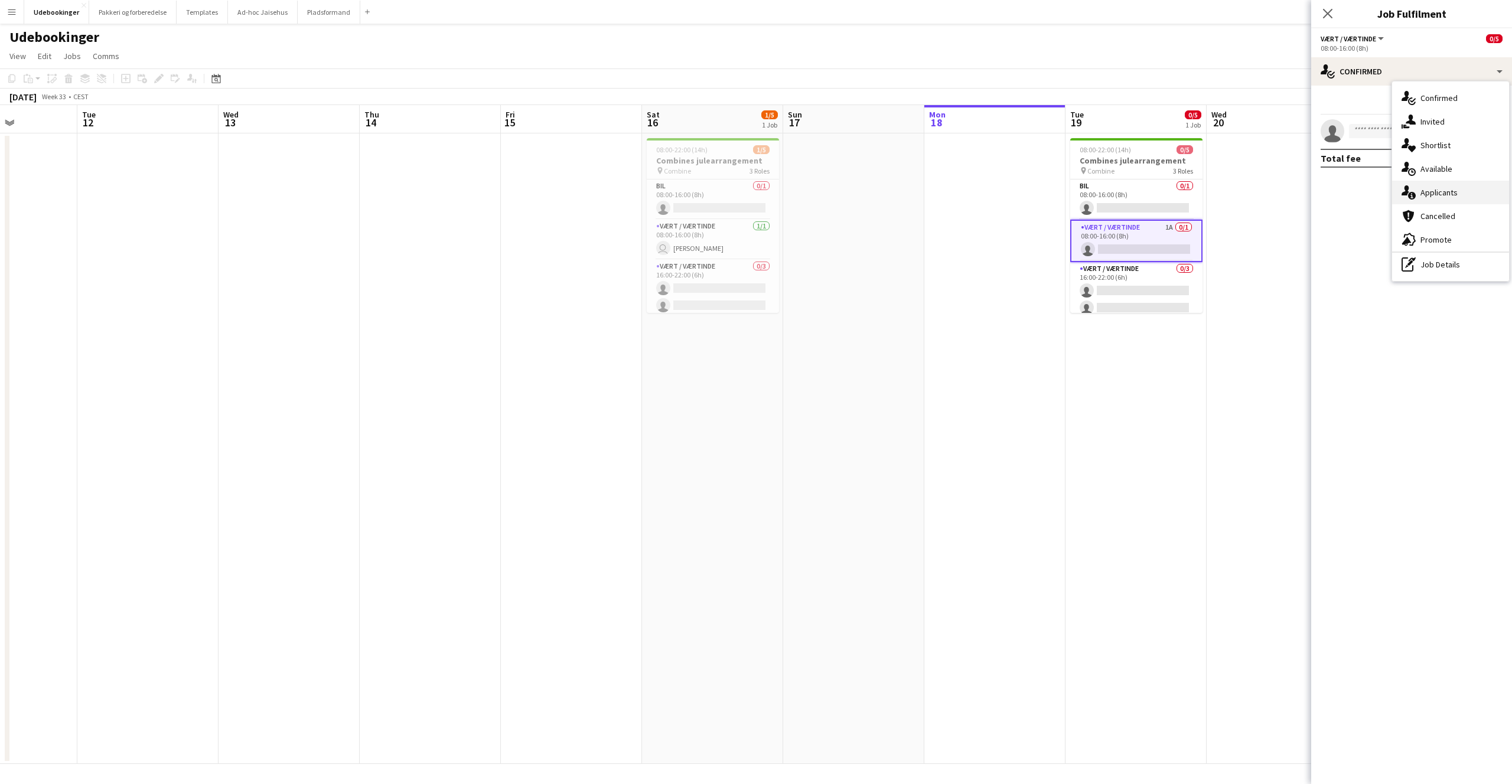
click at [1445, 194] on div "single-neutral-actions-information Applicants" at bounding box center [1450, 192] width 117 height 23
click at [1339, 160] on app-user-avatar "user" at bounding box center [1332, 156] width 23 height 23
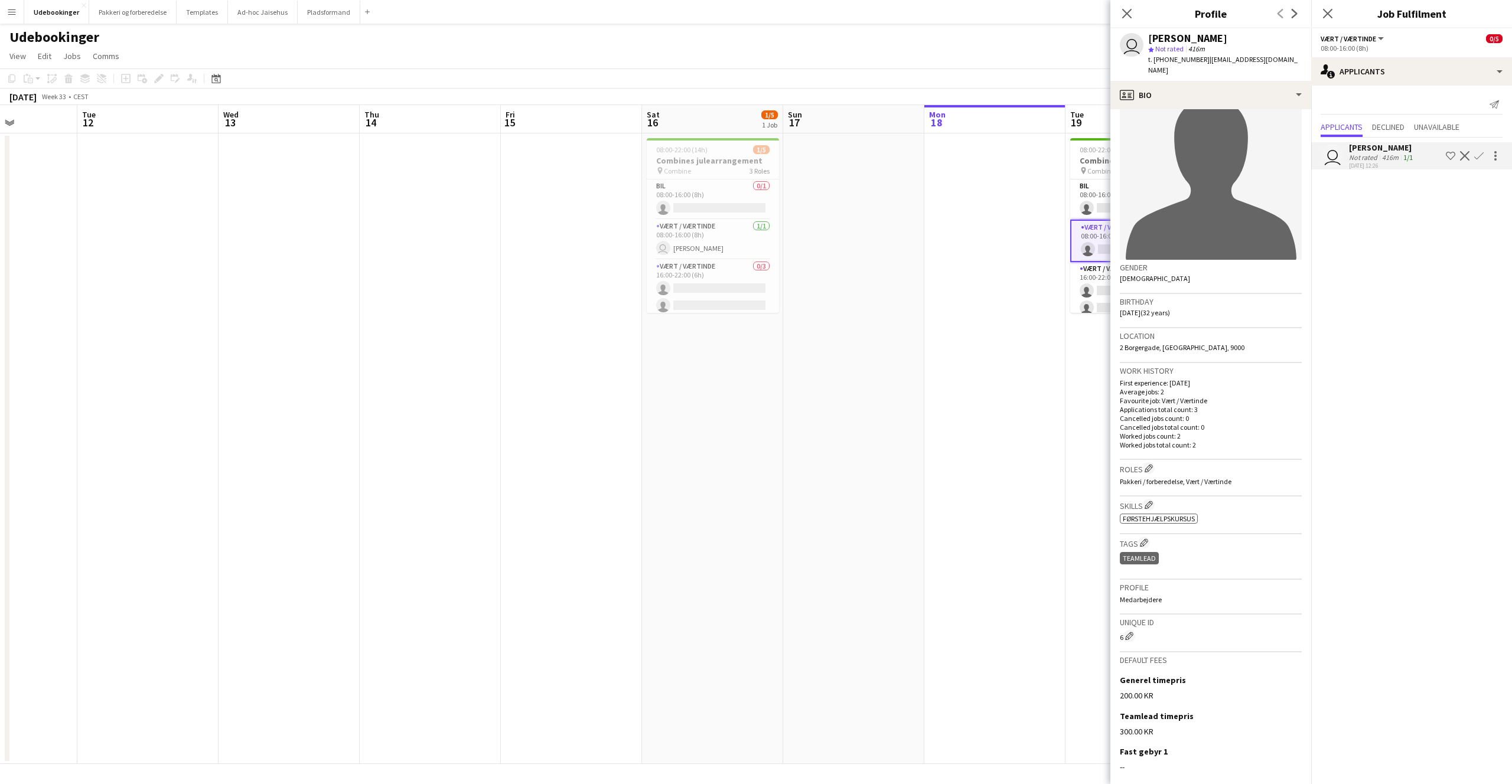
scroll to position [53, 0]
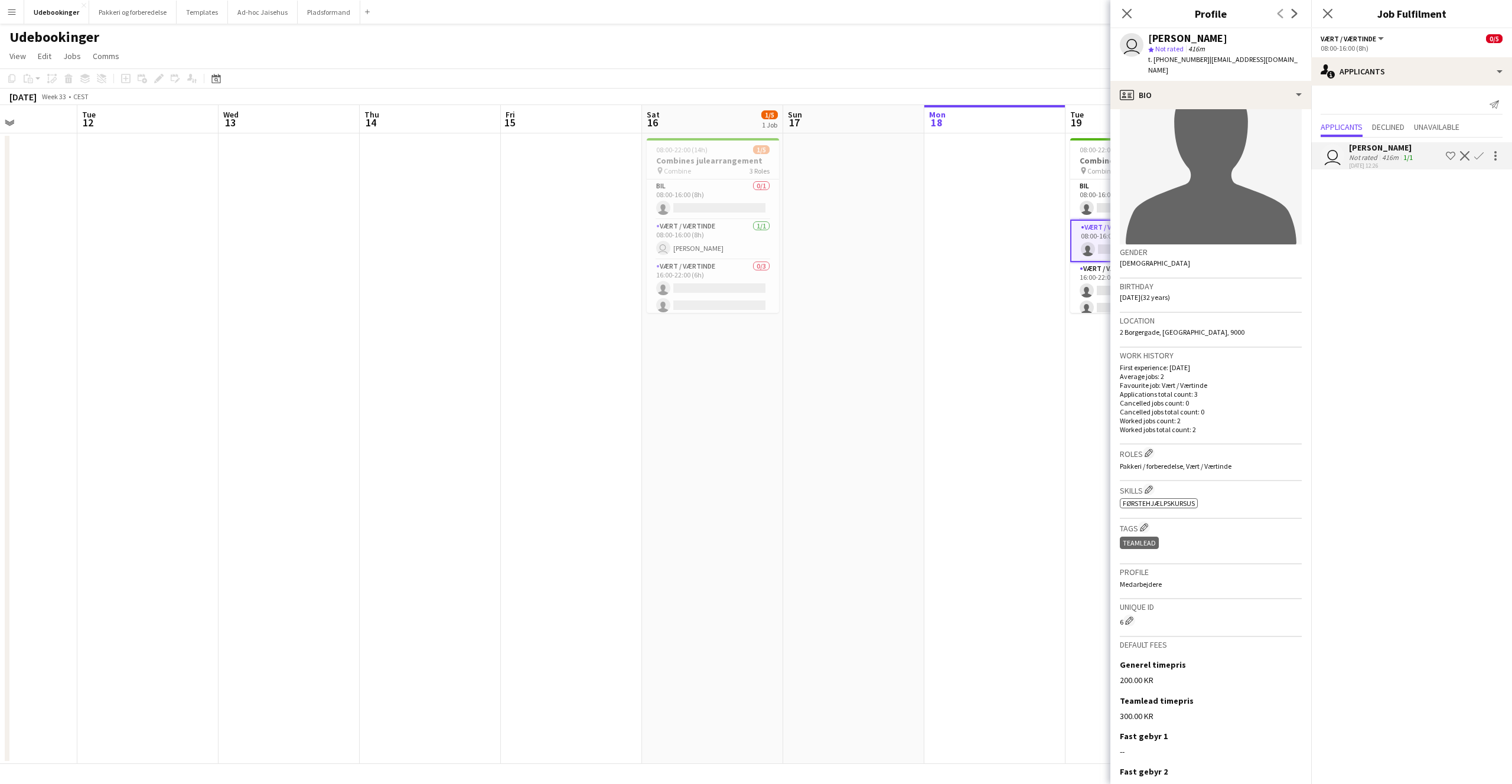
click at [1476, 160] on app-icon "Confirm" at bounding box center [1479, 156] width 10 height 10
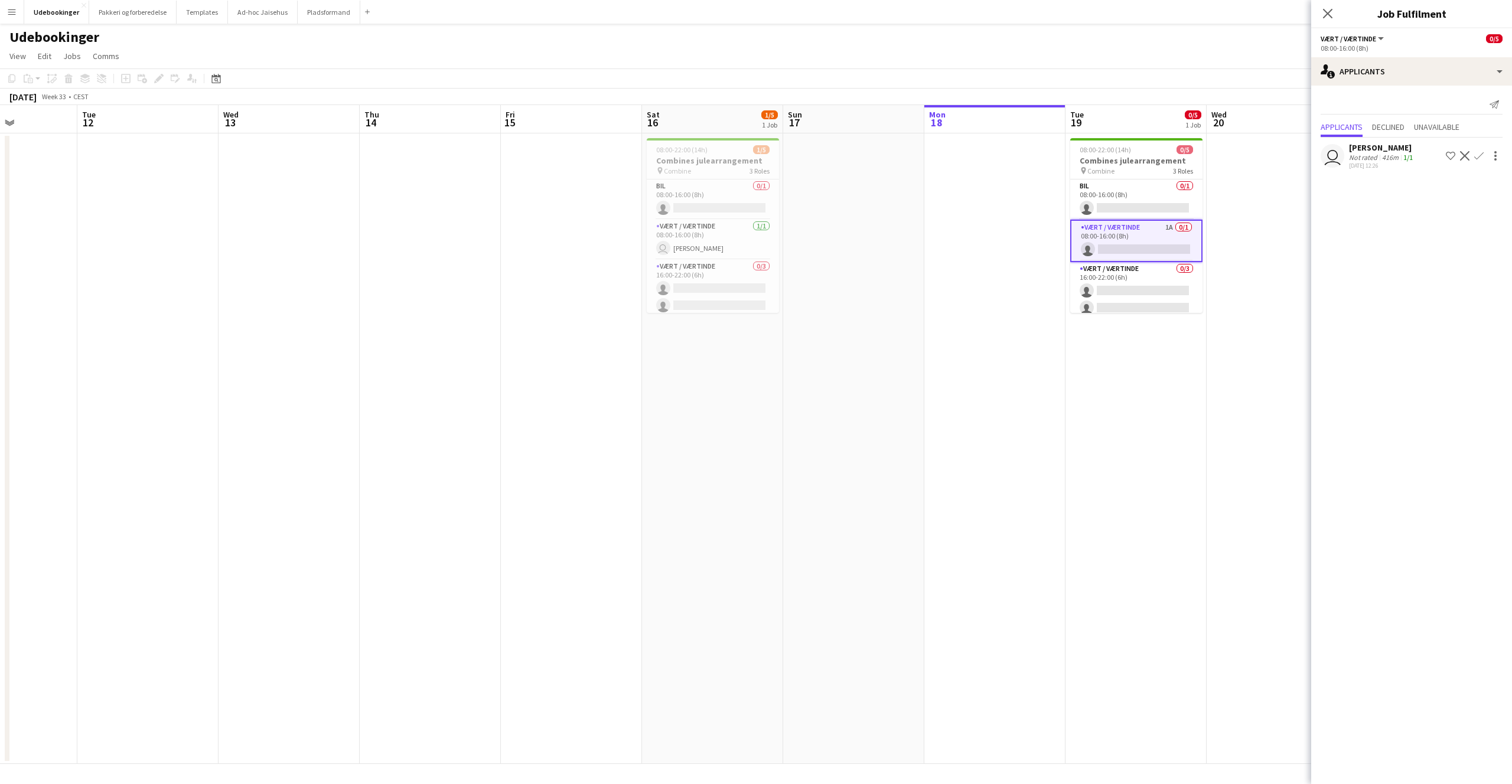
click at [1479, 157] on app-icon "Confirm" at bounding box center [1479, 156] width 10 height 10
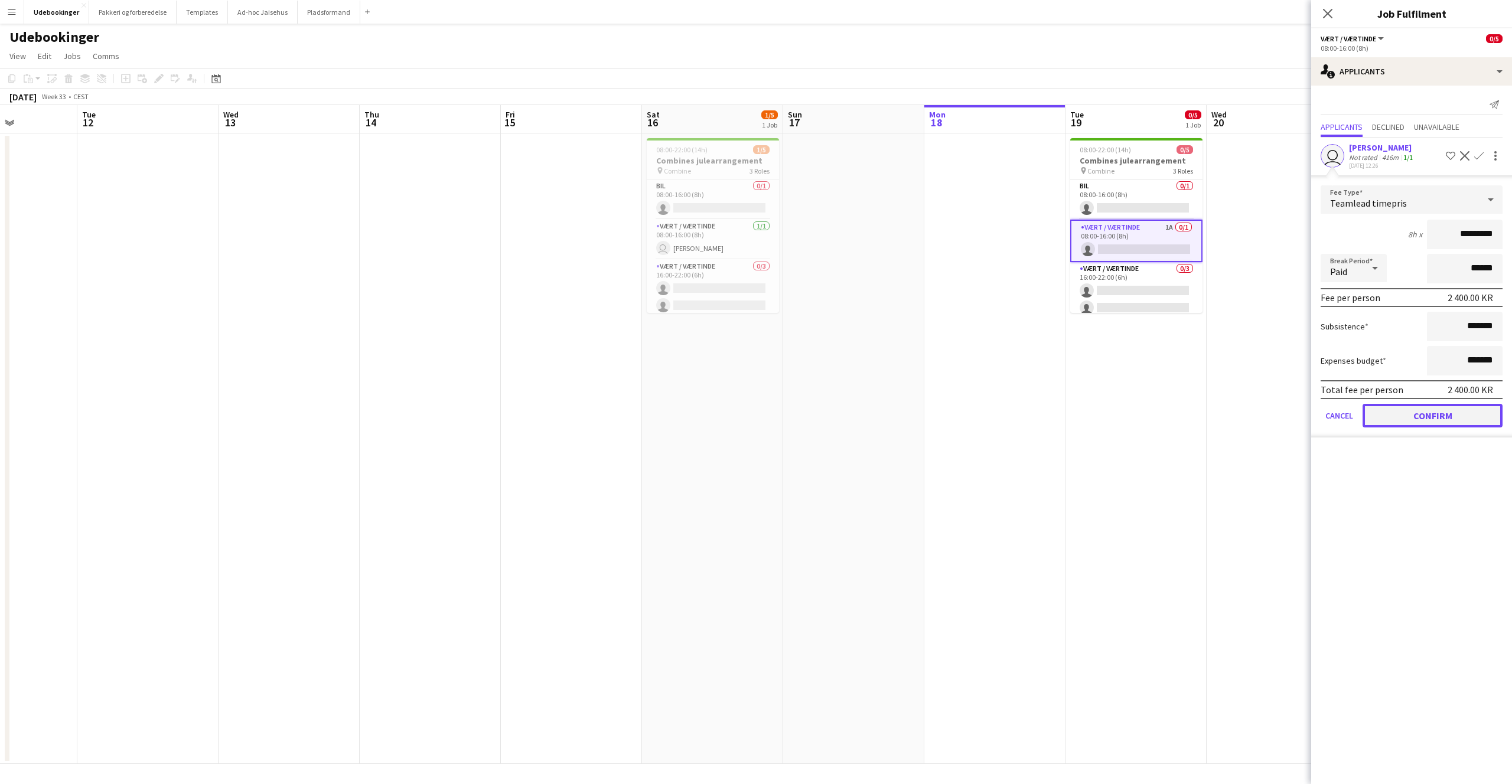
click at [1416, 417] on button "Confirm" at bounding box center [1432, 415] width 140 height 23
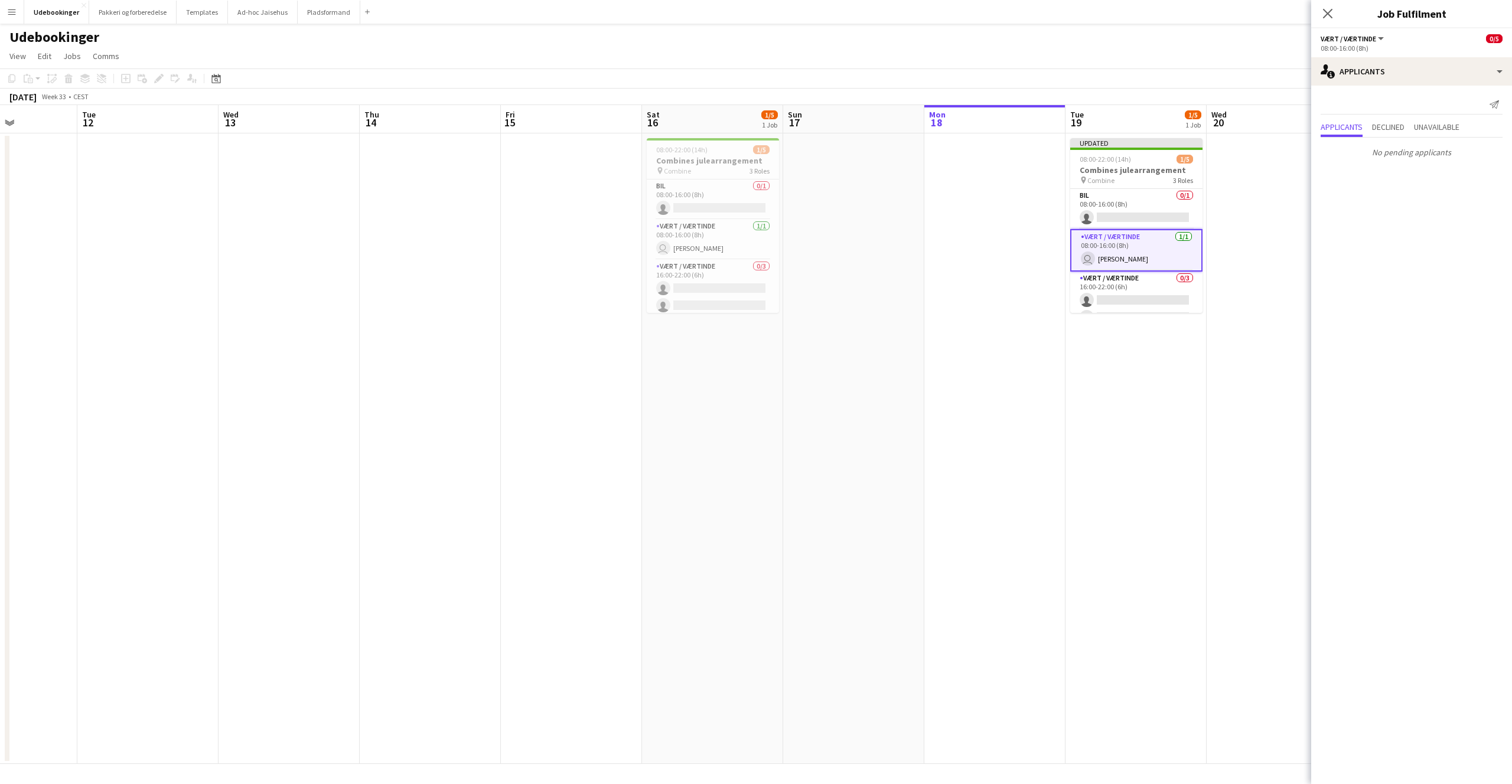
click at [1294, 225] on app-date-cell at bounding box center [1277, 449] width 141 height 630
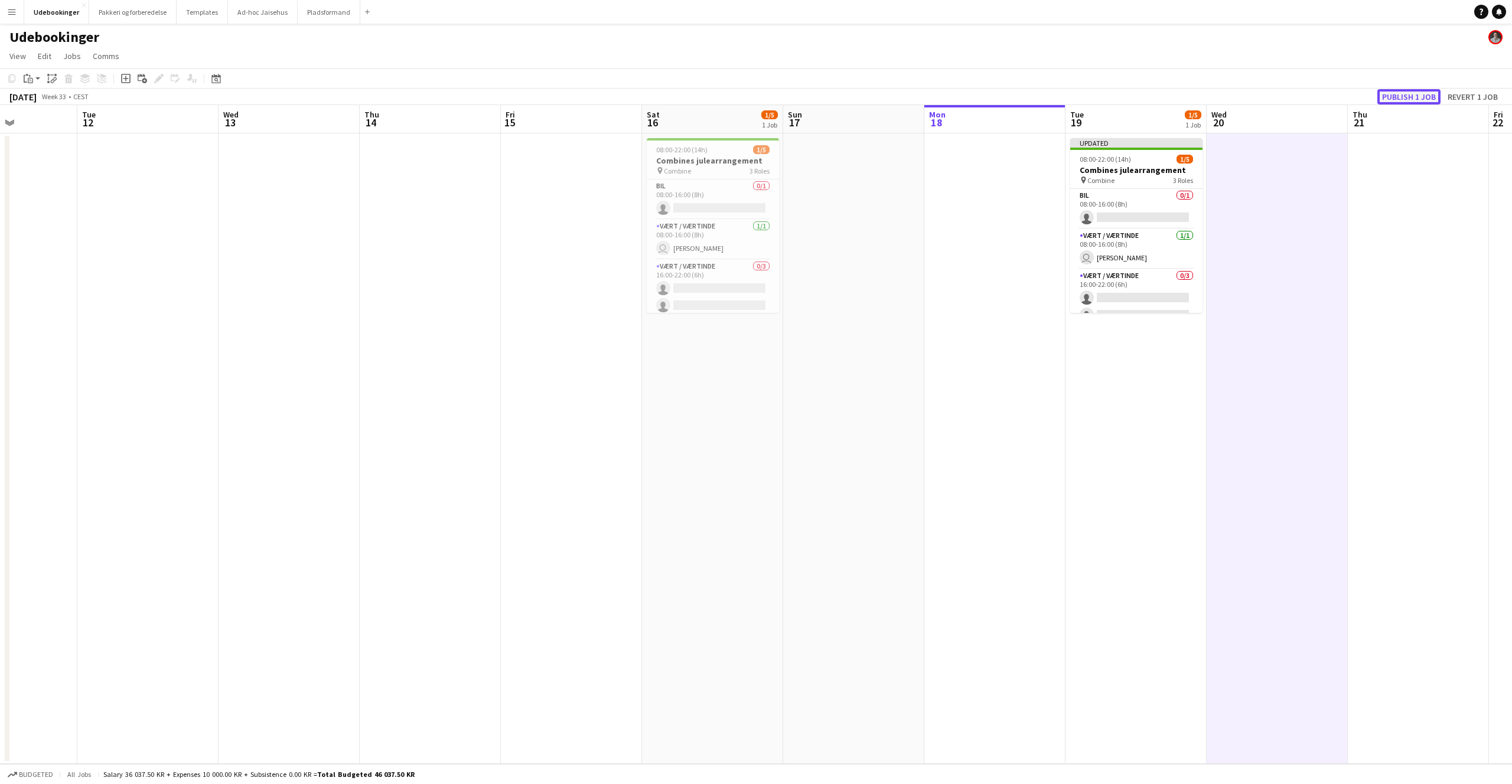
click at [1427, 99] on button "Publish 1 job" at bounding box center [1409, 96] width 63 height 15
click at [714, 64] on app-page-menu "View Day view expanded Day view collapsed Month view Date picker Jump to [DATE]…" at bounding box center [756, 58] width 1512 height 23
